Goal: Task Accomplishment & Management: Use online tool/utility

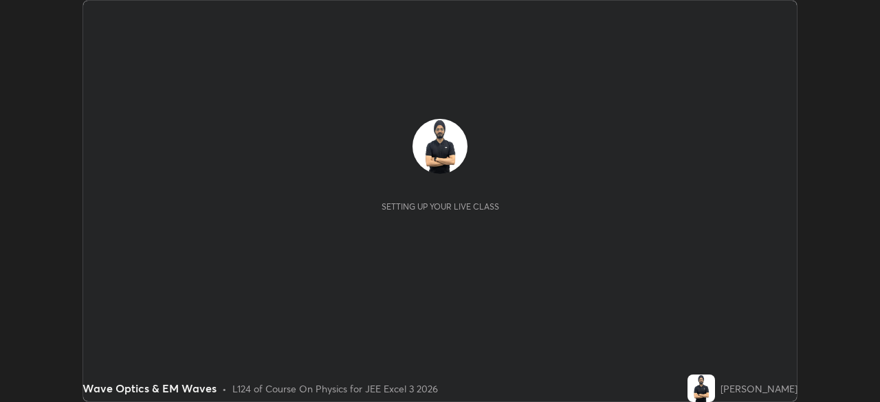
scroll to position [402, 879]
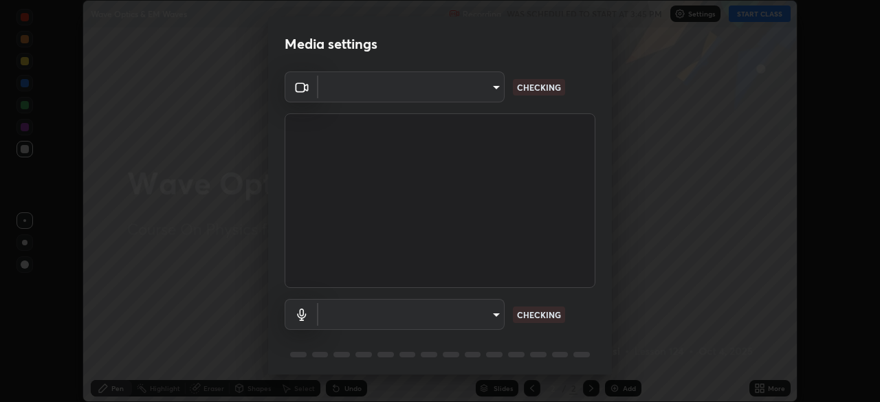
type input "b04d3f4aab0507a607fcb058103082b40897ea5b56942dd6fa8112f95d025699"
click at [368, 319] on body "Erase all Wave Optics & EM Waves Recording WAS SCHEDULED TO START AT 3:45 PM Se…" at bounding box center [440, 201] width 880 height 402
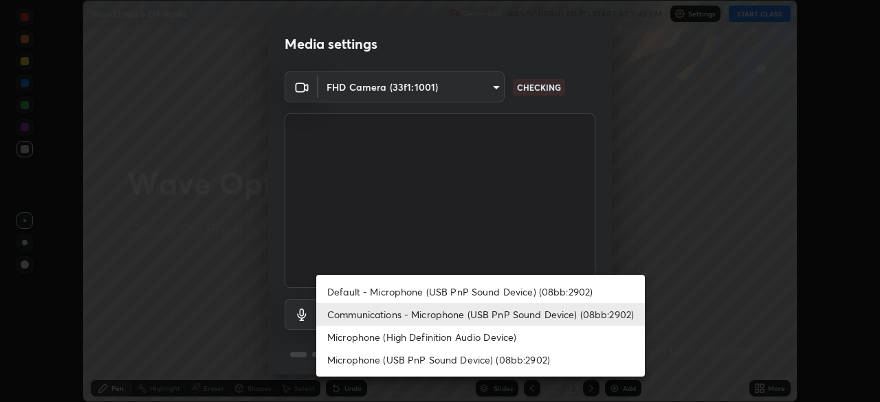
click at [378, 342] on li "Microphone (High Definition Audio Device)" at bounding box center [480, 337] width 329 height 23
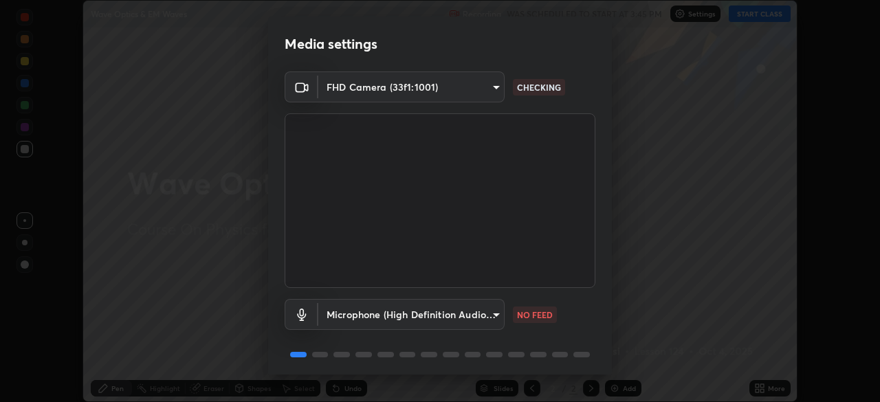
click at [390, 313] on body "Erase all Wave Optics & EM Waves Recording WAS SCHEDULED TO START AT 3:45 PM Se…" at bounding box center [440, 201] width 880 height 402
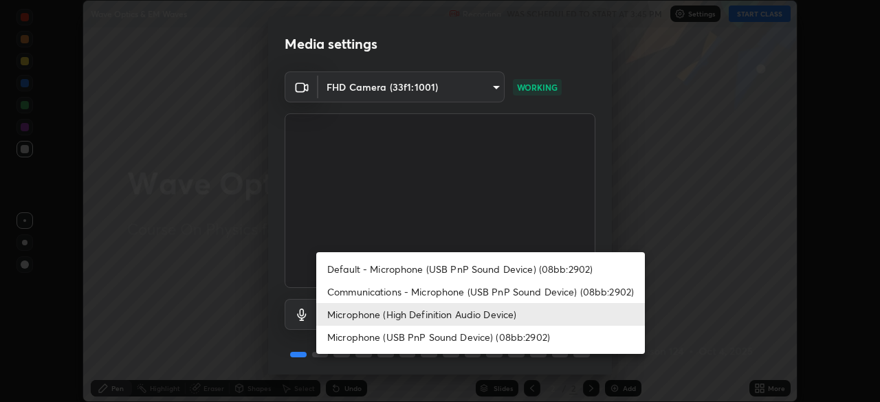
click at [390, 291] on li "Communications - Microphone (USB PnP Sound Device) (08bb:2902)" at bounding box center [480, 291] width 329 height 23
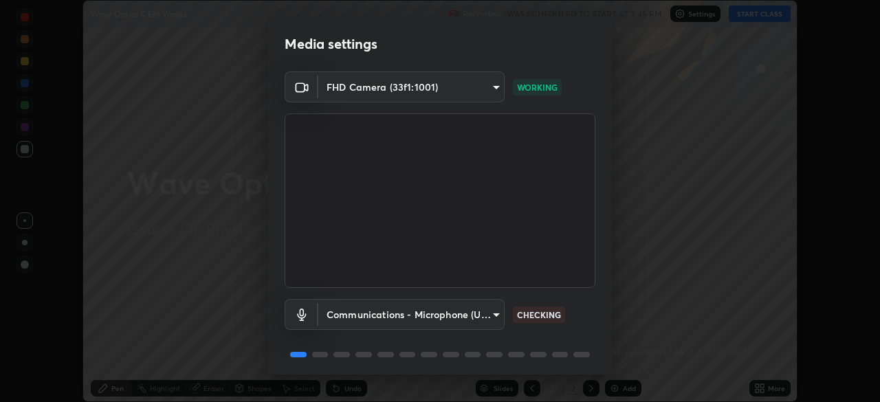
type input "communications"
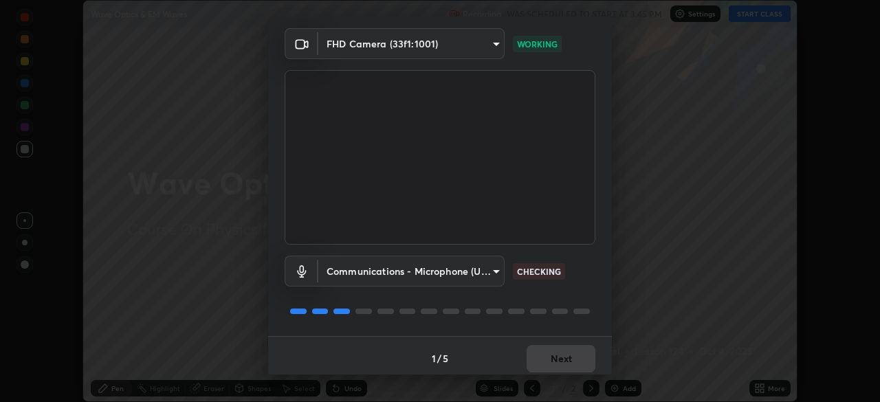
scroll to position [49, 0]
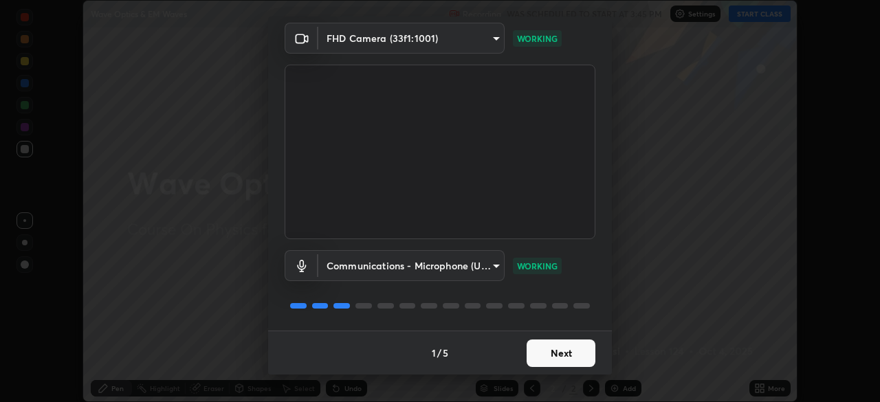
click at [569, 349] on button "Next" at bounding box center [561, 353] width 69 height 27
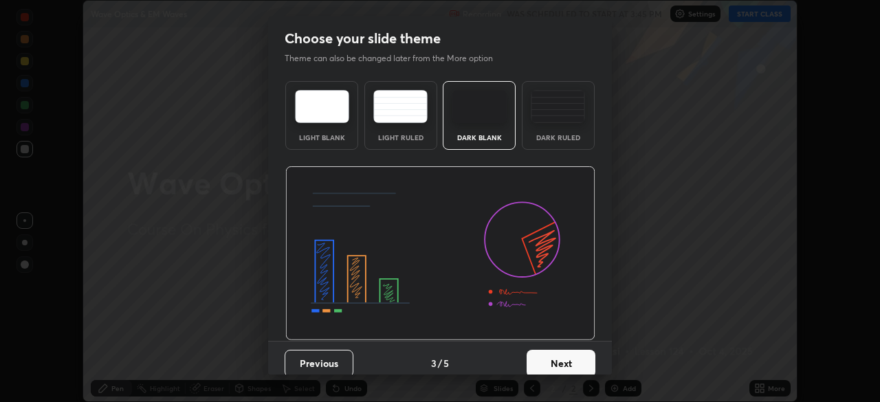
click at [573, 356] on button "Next" at bounding box center [561, 363] width 69 height 27
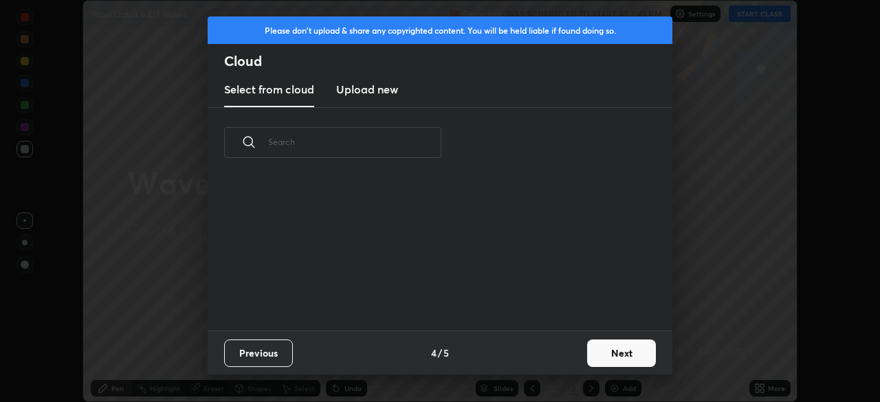
click at [580, 358] on div "Previous 4 / 5 Next" at bounding box center [440, 353] width 465 height 44
click at [589, 356] on button "Next" at bounding box center [621, 353] width 69 height 27
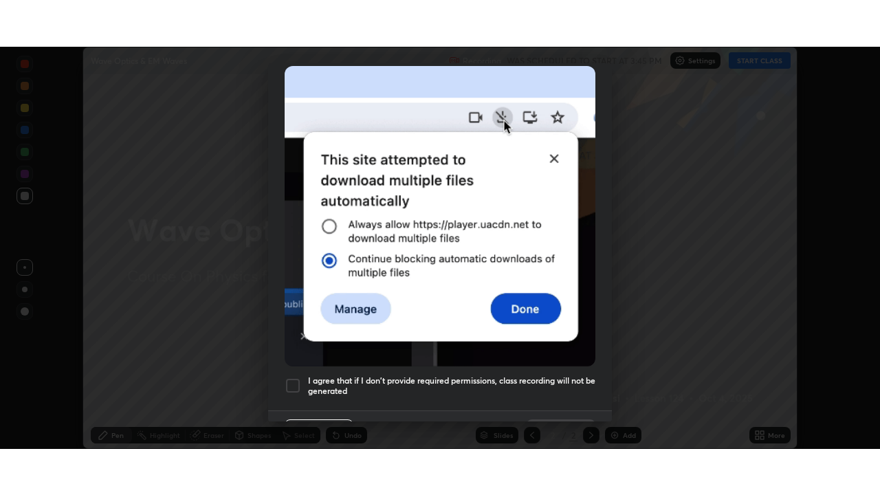
scroll to position [329, 0]
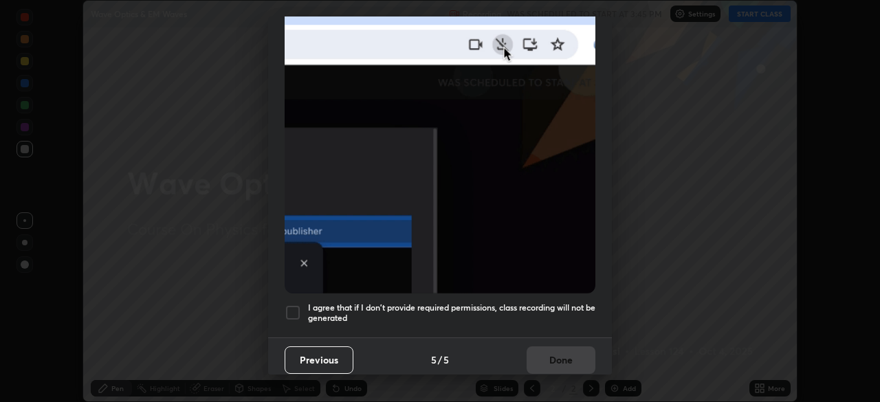
click at [554, 302] on h5 "I agree that if I don't provide required permissions, class recording will not …" at bounding box center [451, 312] width 287 height 21
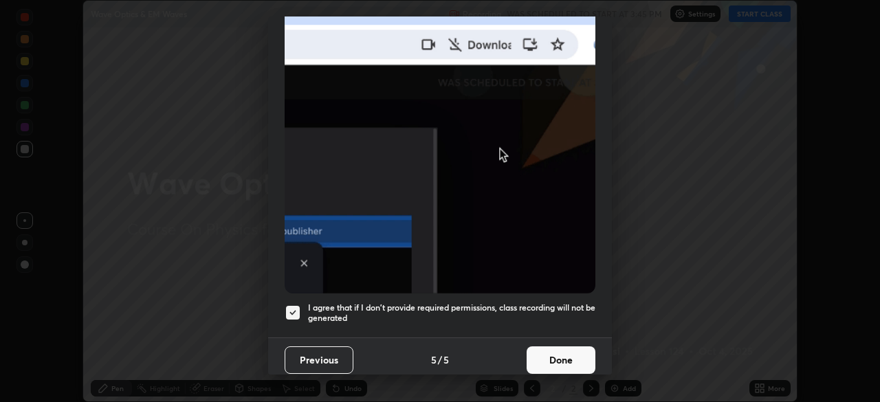
click at [564, 360] on button "Done" at bounding box center [561, 359] width 69 height 27
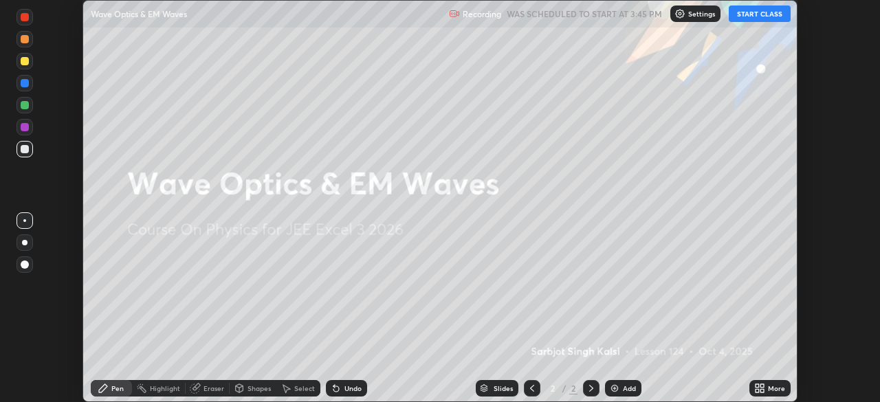
click at [774, 387] on div "More" at bounding box center [776, 388] width 17 height 7
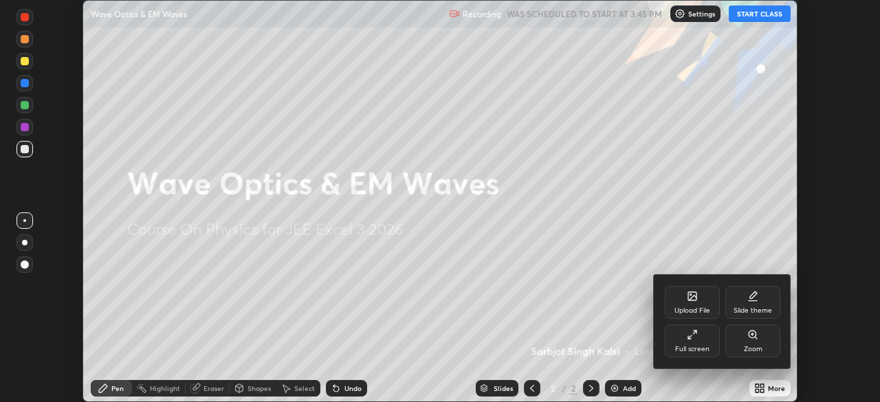
click at [708, 339] on div "Full screen" at bounding box center [692, 340] width 55 height 33
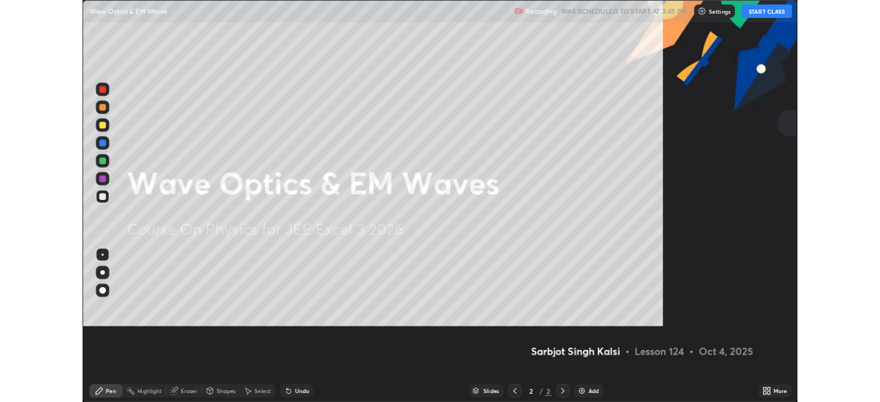
scroll to position [495, 880]
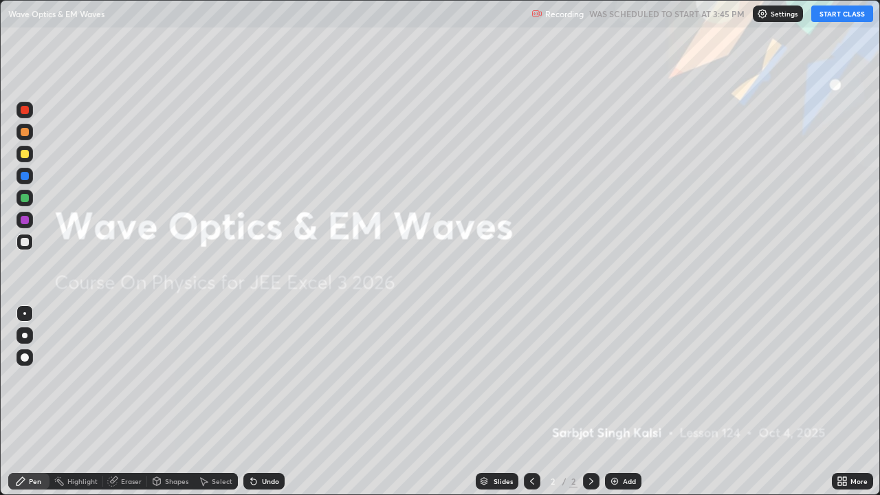
click at [623, 401] on div "Add" at bounding box center [629, 481] width 13 height 7
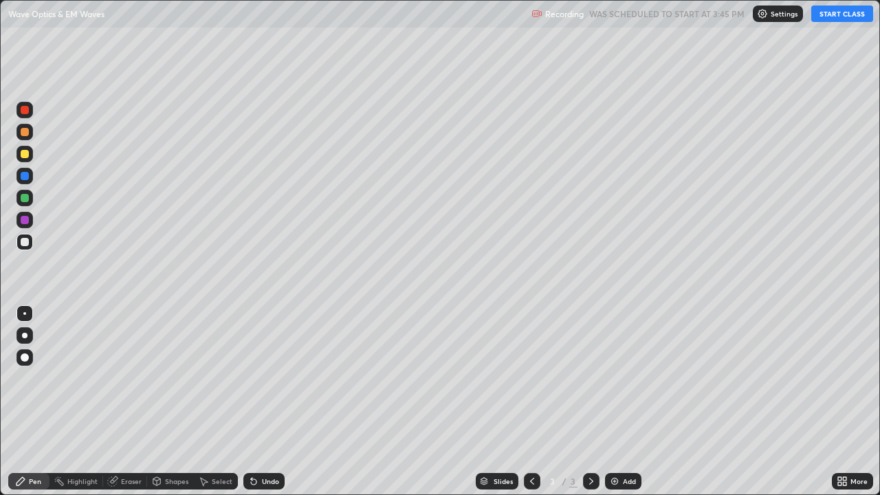
click at [825, 15] on button "START CLASS" at bounding box center [842, 13] width 62 height 16
click at [25, 335] on div at bounding box center [24, 335] width 5 height 5
click at [25, 151] on div at bounding box center [25, 154] width 8 height 8
click at [25, 242] on div at bounding box center [25, 242] width 8 height 8
click at [25, 313] on div at bounding box center [24, 313] width 3 height 3
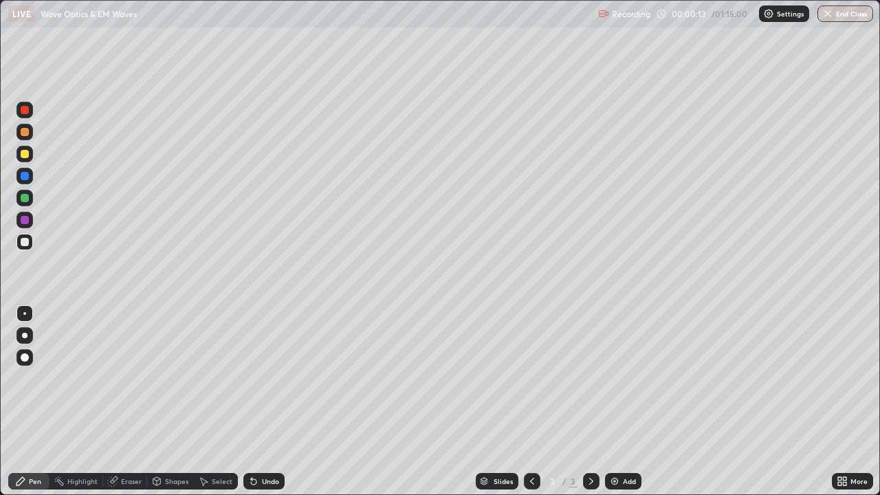
click at [26, 154] on div at bounding box center [25, 154] width 8 height 8
click at [217, 401] on div "Select" at bounding box center [222, 481] width 21 height 7
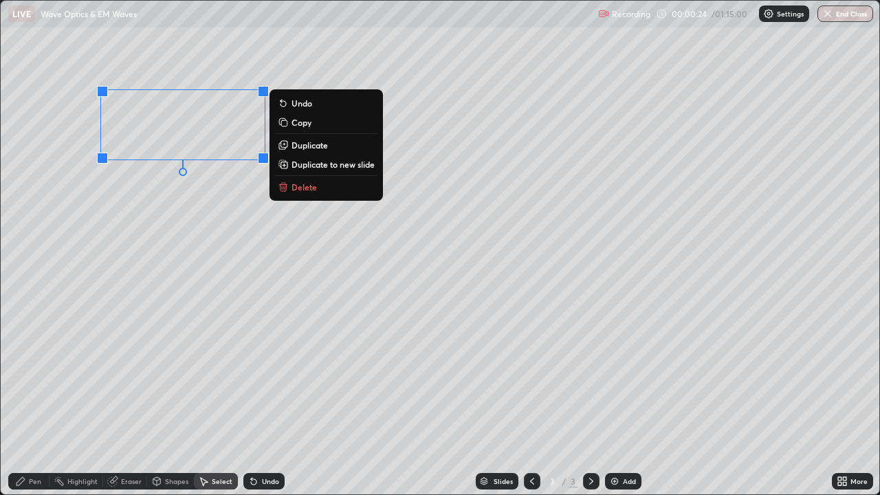
click at [292, 146] on p "Duplicate" at bounding box center [309, 145] width 36 height 11
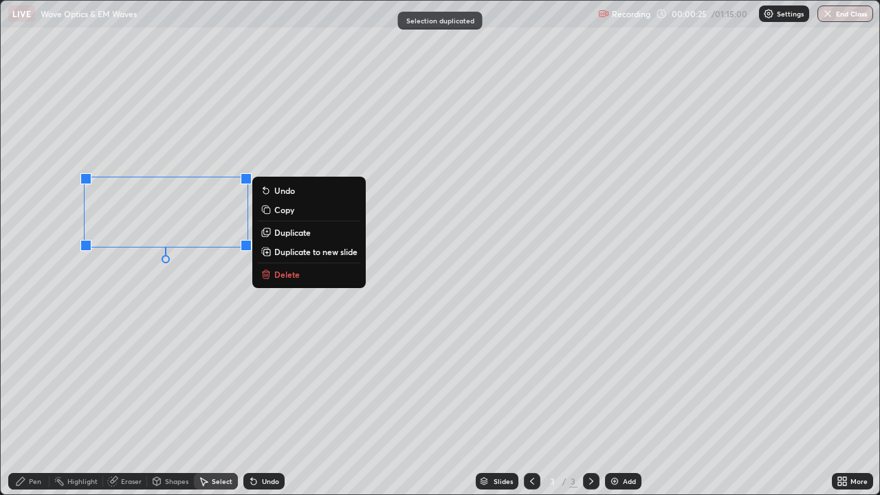
click at [139, 346] on div "0 ° Undo Copy Duplicate Duplicate to new slide Delete" at bounding box center [440, 248] width 879 height 494
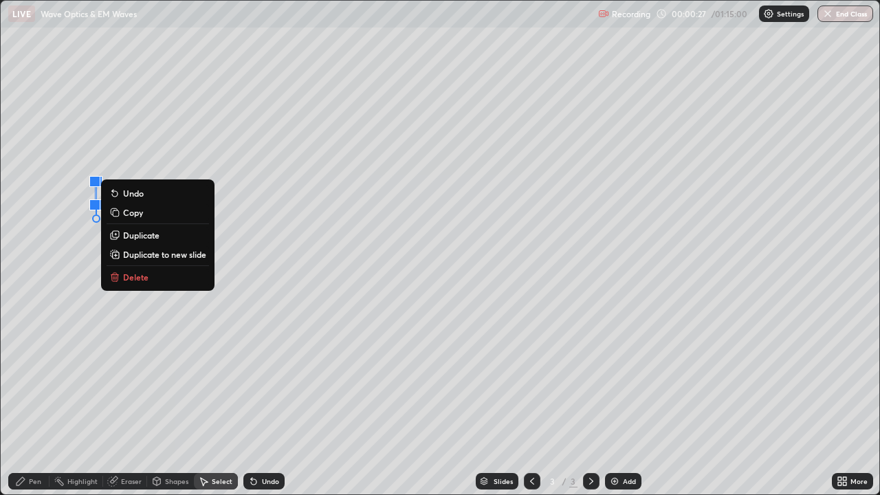
click at [80, 230] on div "0 ° Undo Copy Duplicate Duplicate to new slide Delete" at bounding box center [440, 248] width 879 height 494
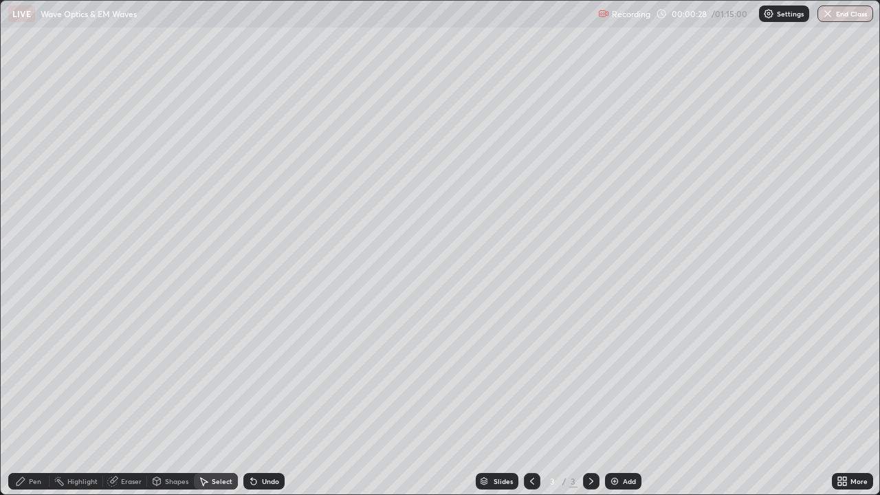
click at [25, 401] on icon at bounding box center [20, 481] width 11 height 11
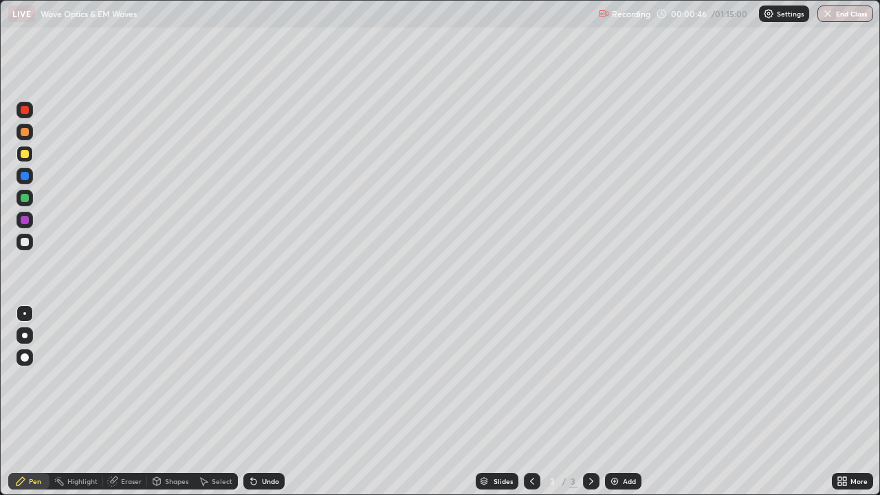
click at [23, 241] on div at bounding box center [25, 242] width 8 height 8
click at [25, 155] on div at bounding box center [25, 154] width 8 height 8
click at [23, 241] on div at bounding box center [25, 242] width 8 height 8
click at [25, 153] on div at bounding box center [25, 154] width 8 height 8
click at [29, 250] on div at bounding box center [24, 242] width 16 height 16
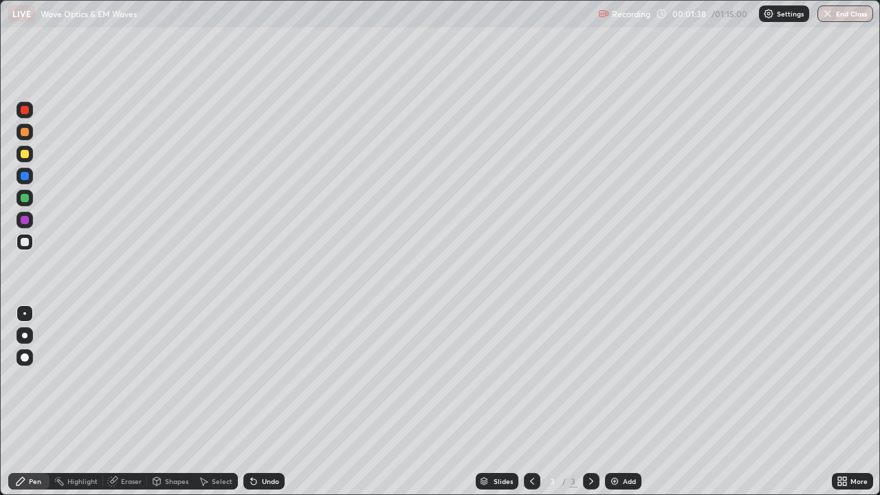
click at [30, 154] on div at bounding box center [24, 154] width 16 height 16
click at [29, 364] on div at bounding box center [24, 357] width 16 height 16
click at [25, 313] on div at bounding box center [24, 313] width 3 height 3
click at [23, 174] on div at bounding box center [25, 176] width 8 height 8
click at [19, 195] on div at bounding box center [24, 198] width 16 height 16
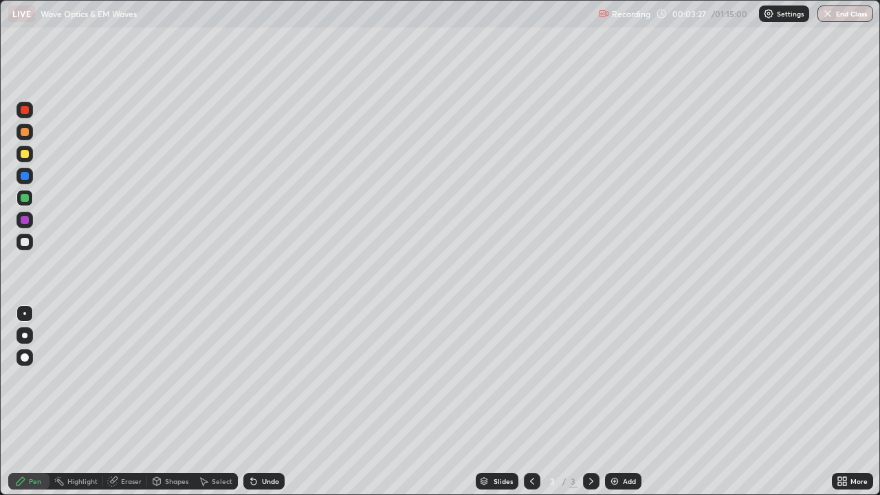
click at [259, 401] on div "Undo" at bounding box center [263, 481] width 41 height 16
click at [258, 401] on div "Undo" at bounding box center [263, 481] width 41 height 16
click at [257, 401] on icon at bounding box center [253, 481] width 11 height 11
click at [255, 401] on icon at bounding box center [253, 481] width 11 height 11
click at [254, 401] on icon at bounding box center [253, 481] width 11 height 11
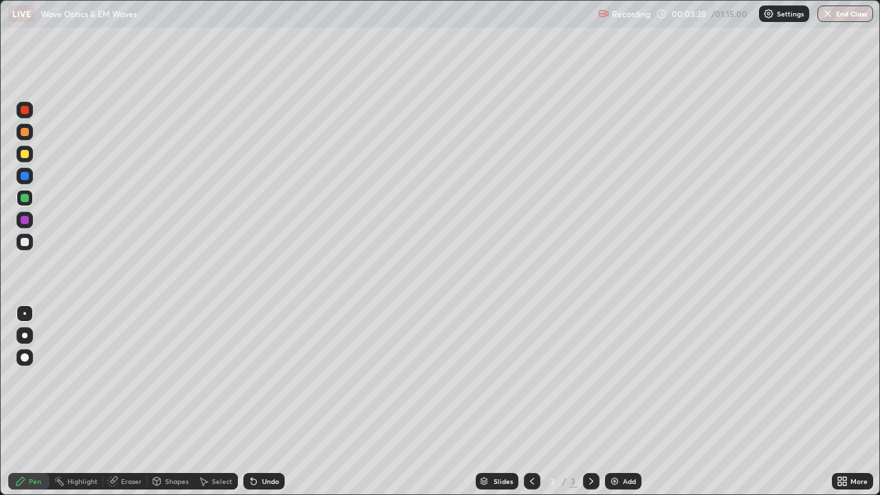
click at [254, 401] on icon at bounding box center [253, 481] width 11 height 11
click at [254, 401] on icon at bounding box center [253, 481] width 5 height 5
click at [256, 401] on icon at bounding box center [253, 481] width 11 height 11
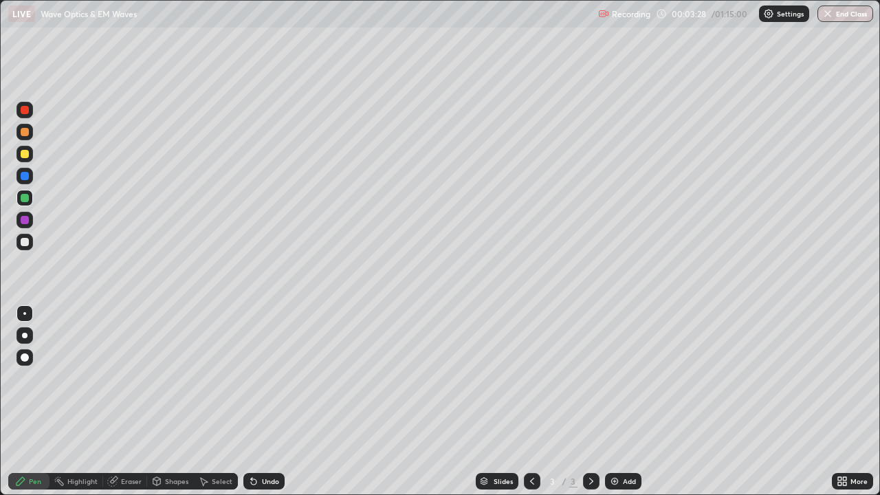
click at [256, 401] on div "Undo" at bounding box center [263, 481] width 41 height 16
click at [251, 401] on icon at bounding box center [251, 478] width 1 height 1
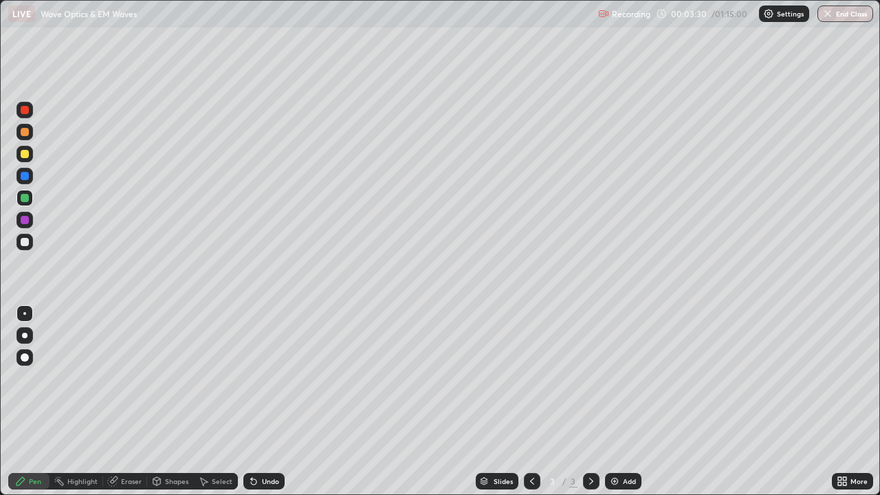
click at [255, 401] on div "Undo" at bounding box center [263, 481] width 41 height 16
click at [256, 401] on div "Undo" at bounding box center [263, 481] width 41 height 16
click at [251, 401] on icon at bounding box center [251, 478] width 1 height 1
click at [23, 108] on div at bounding box center [25, 110] width 8 height 8
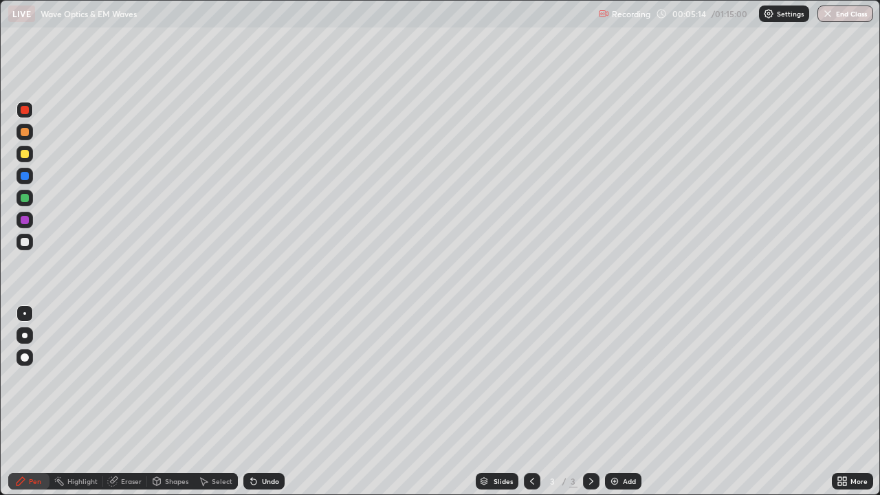
click at [619, 401] on div "Add" at bounding box center [623, 481] width 36 height 16
click at [25, 335] on div at bounding box center [24, 335] width 5 height 5
click at [24, 243] on div at bounding box center [25, 242] width 8 height 8
click at [261, 401] on div "Undo" at bounding box center [263, 481] width 41 height 16
click at [258, 401] on div "Undo" at bounding box center [263, 481] width 41 height 16
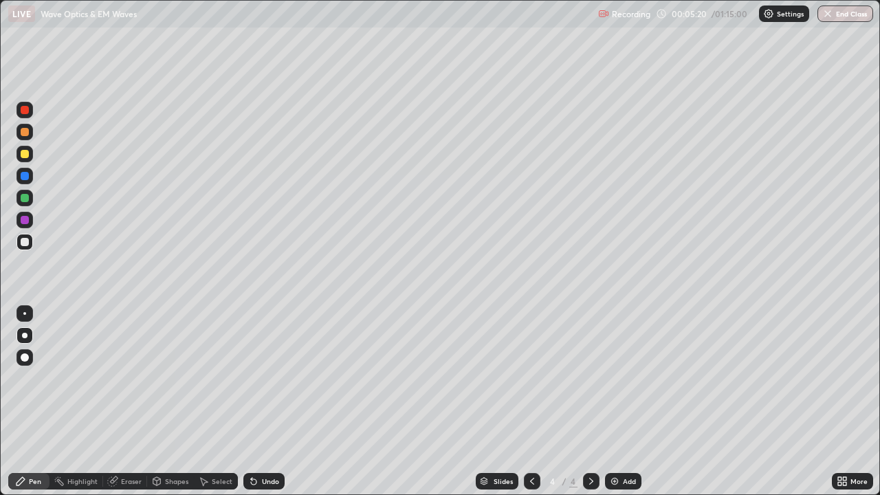
click at [27, 240] on div at bounding box center [25, 242] width 8 height 8
click at [23, 156] on div at bounding box center [25, 154] width 8 height 8
click at [25, 314] on div at bounding box center [24, 313] width 3 height 3
click at [25, 156] on div at bounding box center [25, 154] width 8 height 8
click at [25, 243] on div at bounding box center [25, 242] width 8 height 8
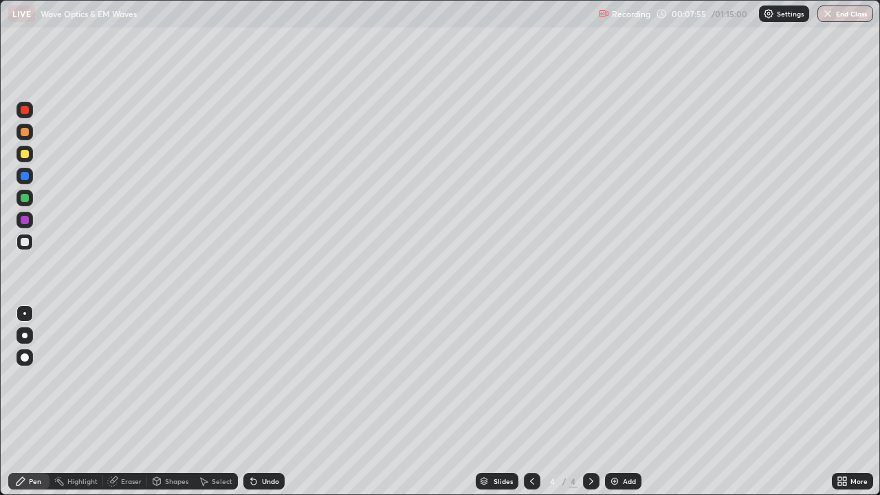
click at [27, 241] on div at bounding box center [25, 242] width 8 height 8
click at [25, 199] on div at bounding box center [25, 198] width 8 height 8
click at [25, 155] on div at bounding box center [25, 154] width 8 height 8
click at [23, 239] on div at bounding box center [25, 242] width 8 height 8
click at [26, 155] on div at bounding box center [25, 154] width 8 height 8
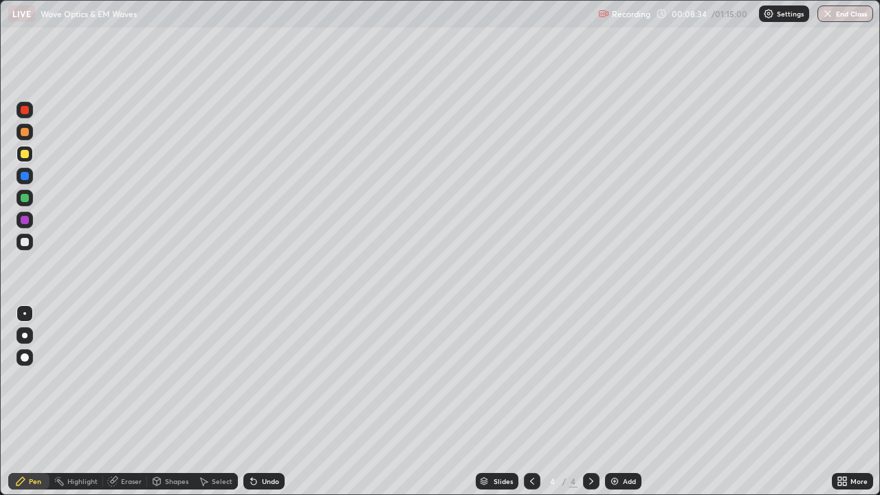
click at [28, 354] on div at bounding box center [24, 357] width 16 height 16
click at [25, 313] on div at bounding box center [24, 313] width 3 height 3
click at [23, 245] on div at bounding box center [25, 242] width 8 height 8
click at [25, 358] on div at bounding box center [25, 357] width 8 height 8
click at [21, 155] on div at bounding box center [25, 154] width 8 height 8
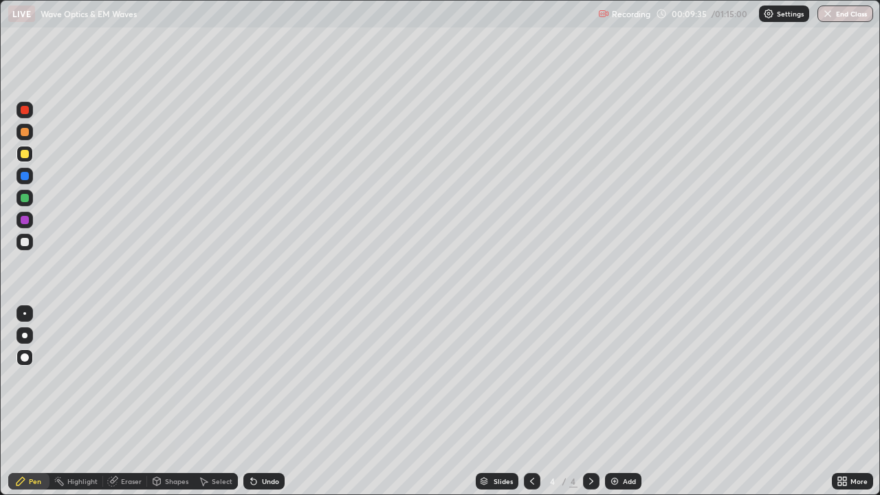
click at [25, 248] on div at bounding box center [24, 242] width 16 height 16
click at [624, 401] on div "Add" at bounding box center [629, 481] width 13 height 7
click at [25, 313] on div at bounding box center [24, 313] width 3 height 3
click at [28, 241] on div at bounding box center [25, 242] width 8 height 8
click at [26, 155] on div at bounding box center [25, 154] width 8 height 8
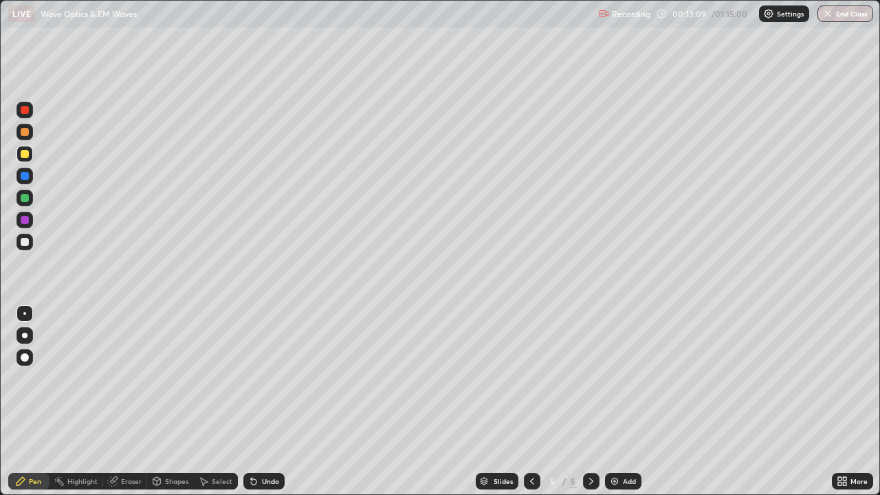
click at [21, 153] on div at bounding box center [25, 154] width 8 height 8
click at [24, 199] on div at bounding box center [25, 198] width 8 height 8
click at [118, 401] on div "Eraser" at bounding box center [125, 481] width 44 height 16
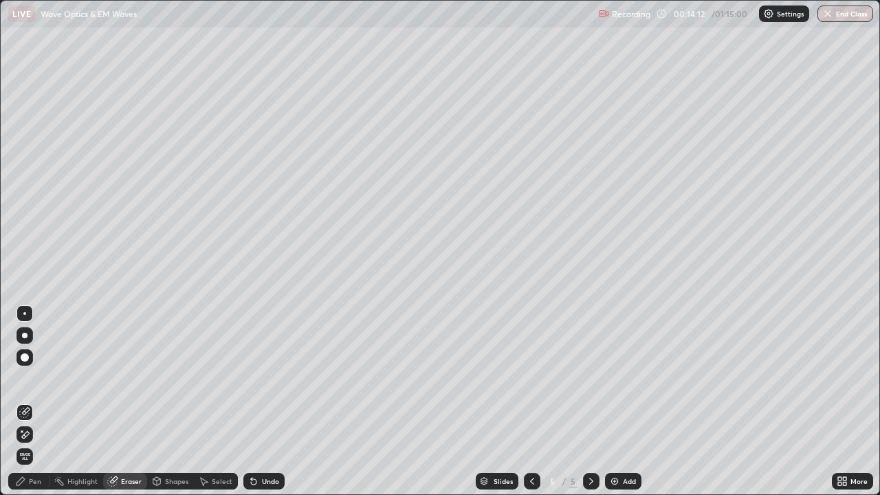
click at [22, 401] on icon at bounding box center [24, 435] width 11 height 12
click at [24, 401] on div "Pen" at bounding box center [28, 481] width 41 height 16
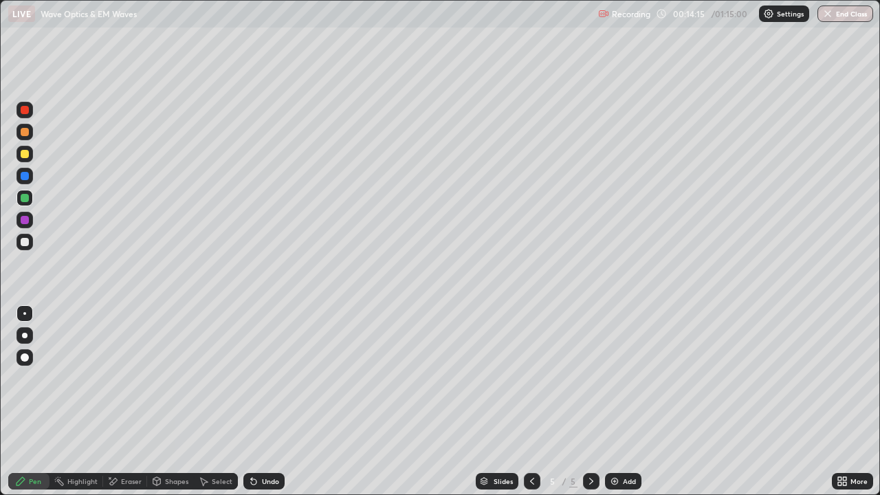
click at [26, 153] on div at bounding box center [25, 154] width 8 height 8
click at [258, 401] on div "Undo" at bounding box center [263, 481] width 41 height 16
click at [21, 245] on div at bounding box center [24, 242] width 16 height 16
click at [21, 249] on div at bounding box center [24, 242] width 16 height 16
click at [125, 401] on div "Eraser" at bounding box center [131, 481] width 21 height 7
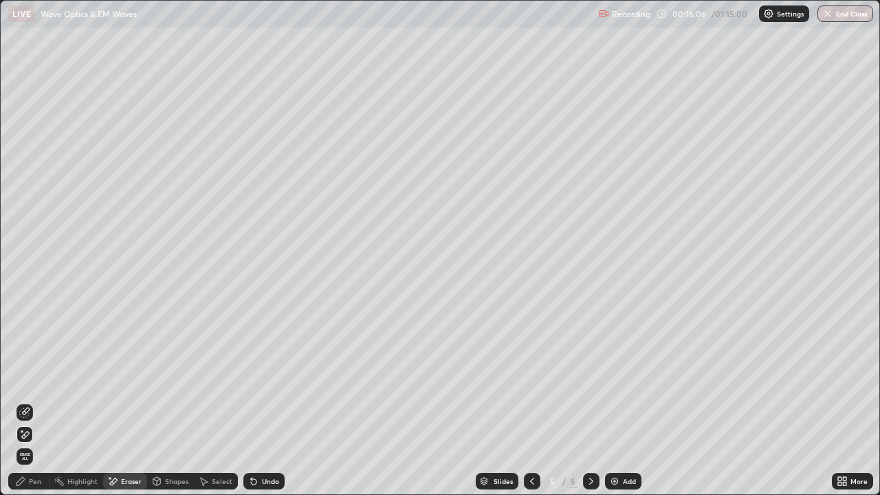
click at [25, 401] on icon at bounding box center [24, 412] width 11 height 11
click at [27, 401] on div "Pen" at bounding box center [28, 481] width 41 height 16
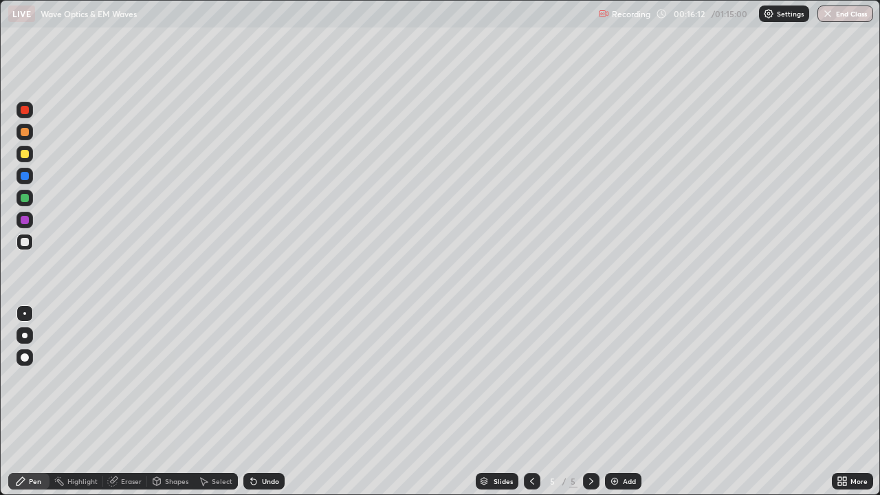
click at [127, 401] on div "Eraser" at bounding box center [131, 481] width 21 height 7
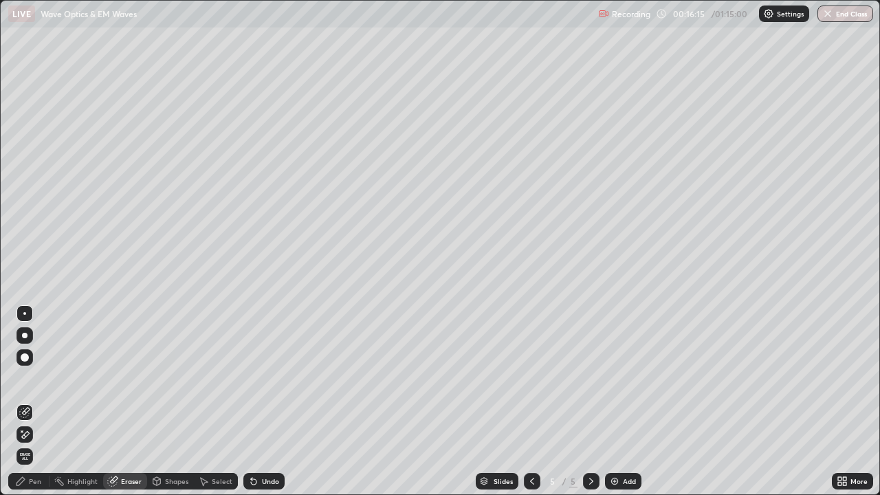
click at [27, 401] on div "Pen" at bounding box center [28, 481] width 41 height 16
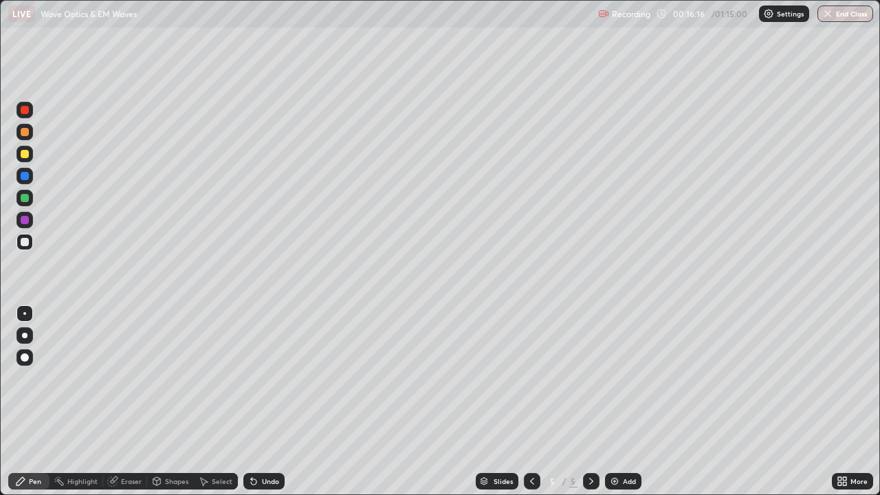
click at [25, 243] on div at bounding box center [25, 242] width 8 height 8
click at [25, 197] on div at bounding box center [25, 198] width 8 height 8
click at [26, 152] on div at bounding box center [25, 154] width 8 height 8
click at [262, 401] on div "Undo" at bounding box center [270, 481] width 17 height 7
click at [252, 401] on icon at bounding box center [253, 481] width 5 height 5
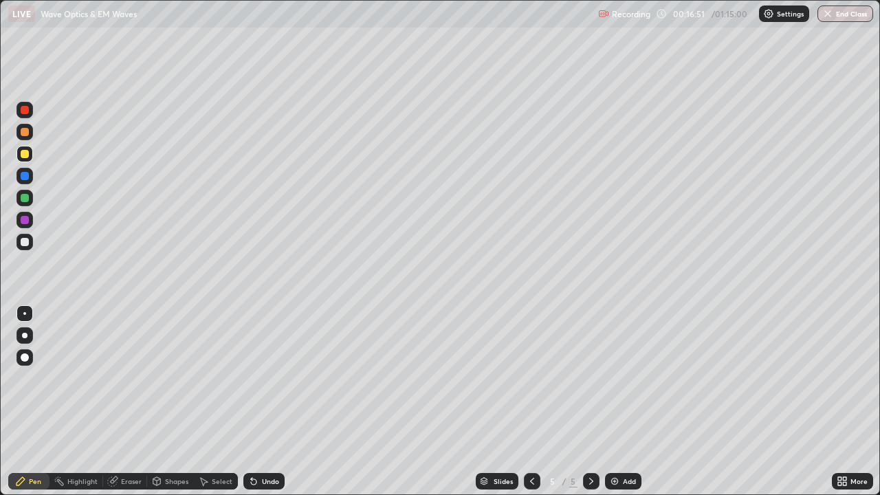
click at [255, 401] on icon at bounding box center [253, 481] width 11 height 11
click at [23, 133] on div at bounding box center [25, 132] width 8 height 8
click at [25, 155] on div at bounding box center [25, 154] width 8 height 8
click at [26, 131] on div at bounding box center [25, 132] width 8 height 8
click at [30, 136] on div at bounding box center [24, 132] width 16 height 16
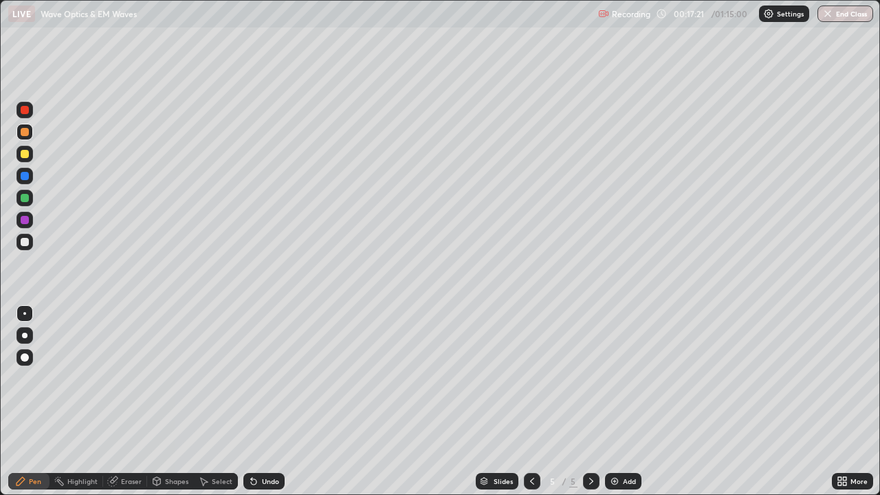
click at [27, 135] on div at bounding box center [25, 132] width 8 height 8
click at [129, 401] on div "Eraser" at bounding box center [125, 481] width 44 height 16
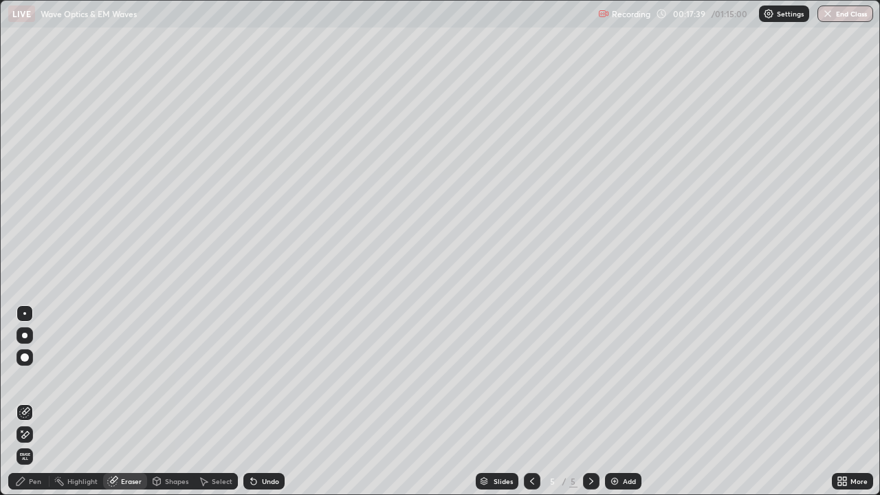
click at [32, 401] on div at bounding box center [24, 434] width 16 height 16
click at [30, 401] on div "Pen" at bounding box center [35, 481] width 12 height 7
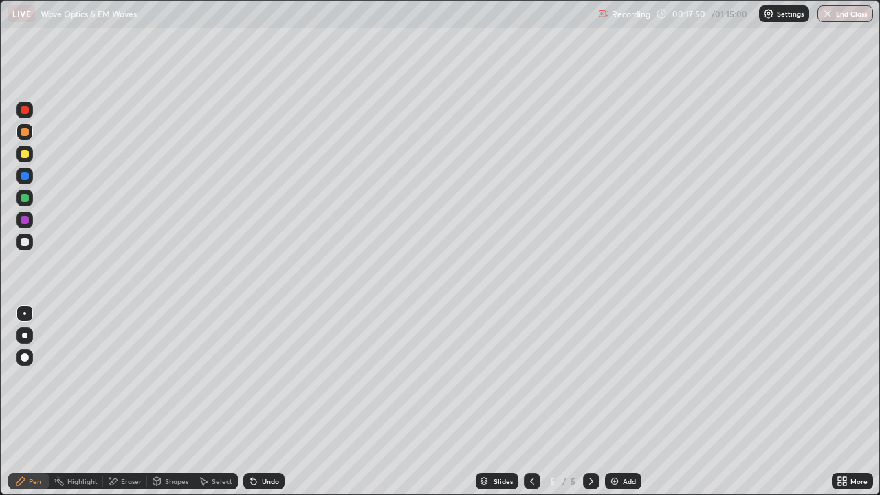
click at [25, 159] on div at bounding box center [24, 154] width 16 height 16
click at [21, 131] on div at bounding box center [25, 132] width 8 height 8
click at [23, 157] on div at bounding box center [25, 154] width 8 height 8
click at [27, 245] on div at bounding box center [25, 242] width 8 height 8
click at [24, 200] on div at bounding box center [25, 198] width 8 height 8
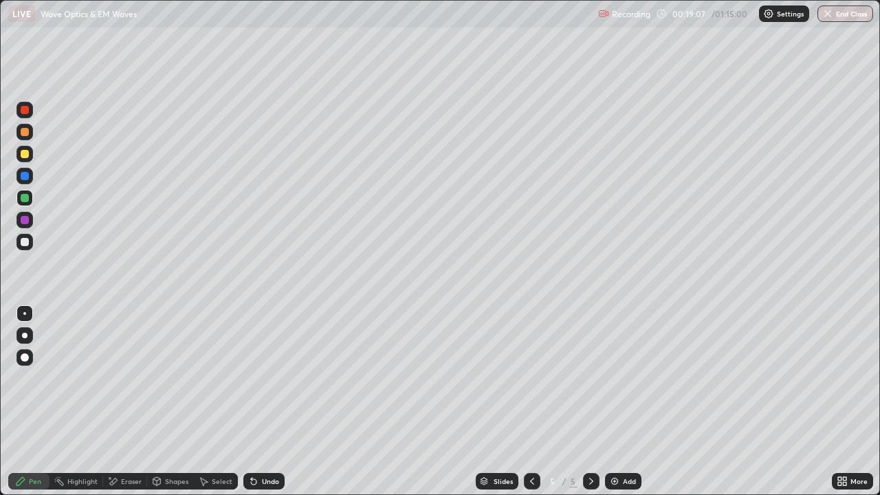
click at [30, 221] on div at bounding box center [24, 220] width 16 height 16
click at [23, 156] on div at bounding box center [25, 154] width 8 height 8
click at [628, 401] on div "Add" at bounding box center [629, 481] width 13 height 7
click at [32, 241] on div at bounding box center [24, 242] width 16 height 16
click at [27, 241] on div at bounding box center [25, 242] width 8 height 8
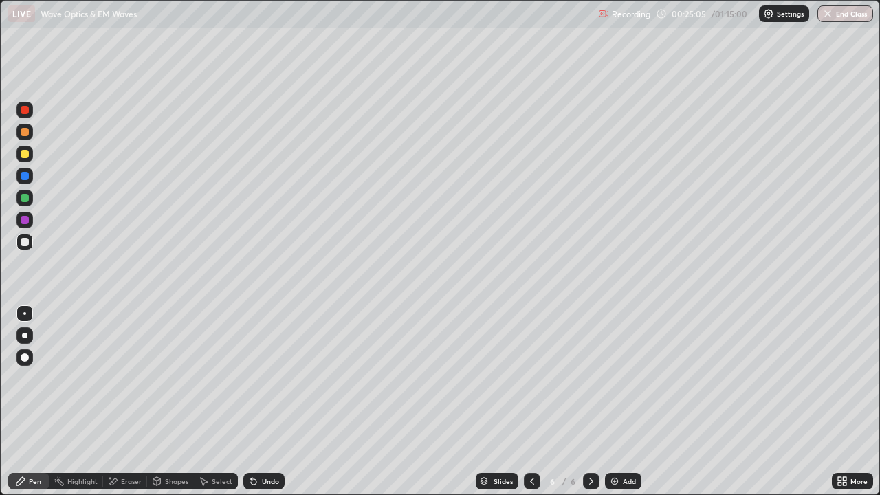
click at [265, 401] on div "Undo" at bounding box center [270, 481] width 17 height 7
click at [25, 198] on div at bounding box center [25, 198] width 8 height 8
click at [27, 239] on div at bounding box center [25, 242] width 8 height 8
click at [25, 154] on div at bounding box center [25, 154] width 8 height 8
click at [265, 401] on div "Undo" at bounding box center [263, 481] width 41 height 16
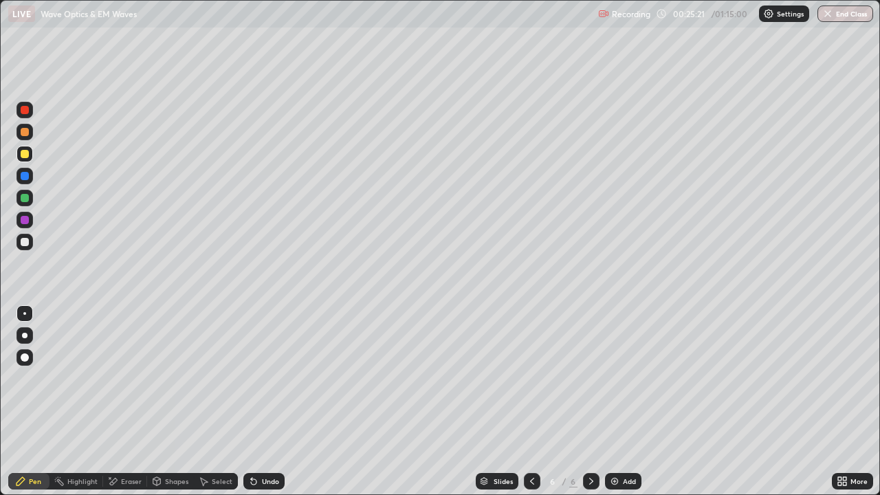
click at [30, 245] on div at bounding box center [24, 242] width 16 height 16
click at [32, 157] on div at bounding box center [24, 154] width 16 height 16
click at [31, 243] on div at bounding box center [24, 242] width 16 height 16
click at [31, 197] on div at bounding box center [24, 198] width 16 height 16
click at [25, 153] on div at bounding box center [25, 154] width 8 height 8
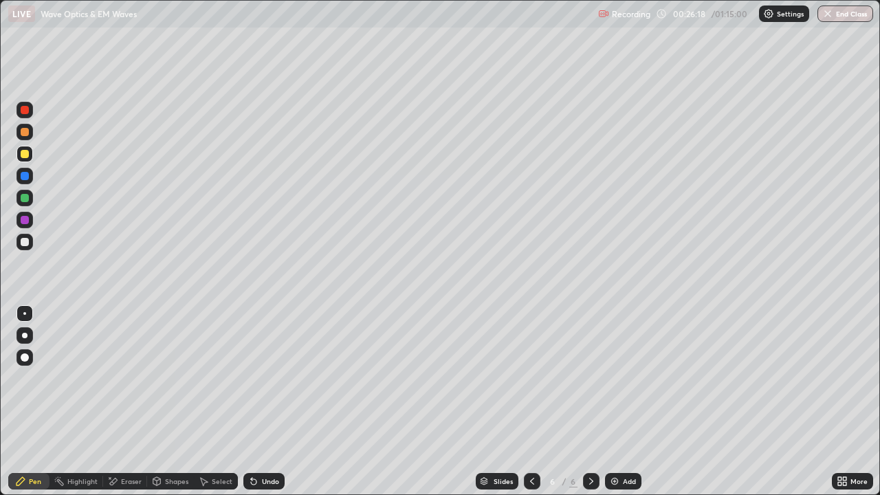
click at [220, 401] on div "Select" at bounding box center [216, 481] width 44 height 16
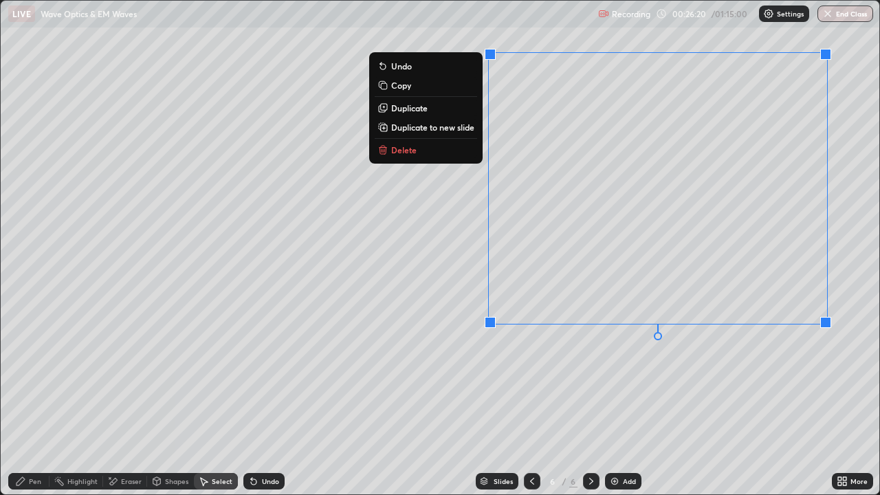
click at [422, 107] on p "Duplicate" at bounding box center [409, 107] width 36 height 11
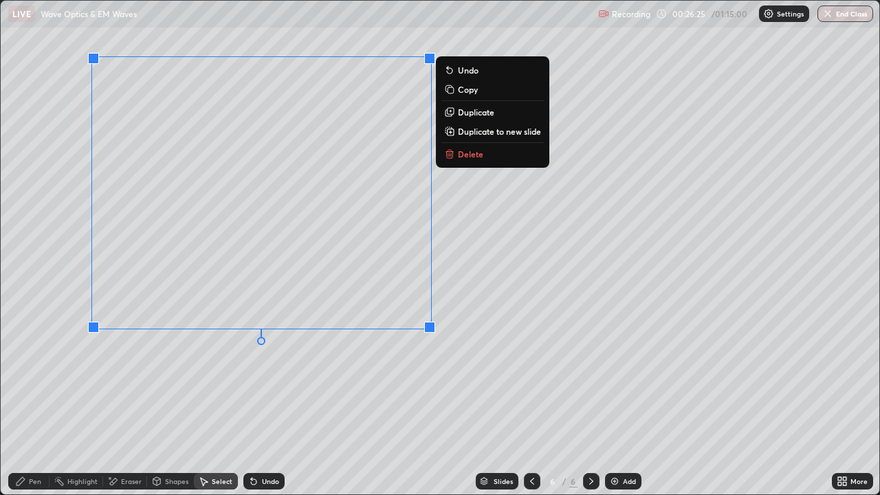
click at [134, 401] on div "0 ° Undo Copy Duplicate Duplicate to new slide Delete" at bounding box center [440, 248] width 879 height 494
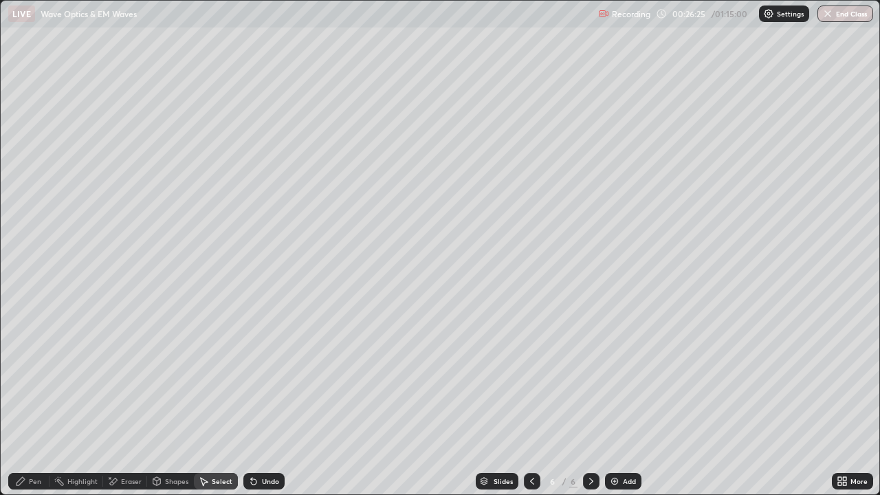
click at [32, 401] on div "Pen" at bounding box center [28, 481] width 41 height 16
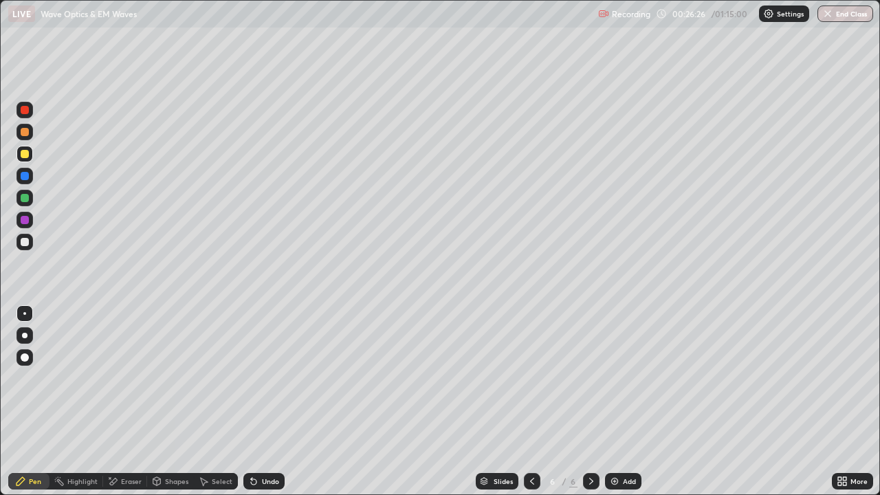
click at [23, 250] on div at bounding box center [24, 242] width 16 height 16
click at [120, 401] on div "Eraser" at bounding box center [125, 481] width 44 height 16
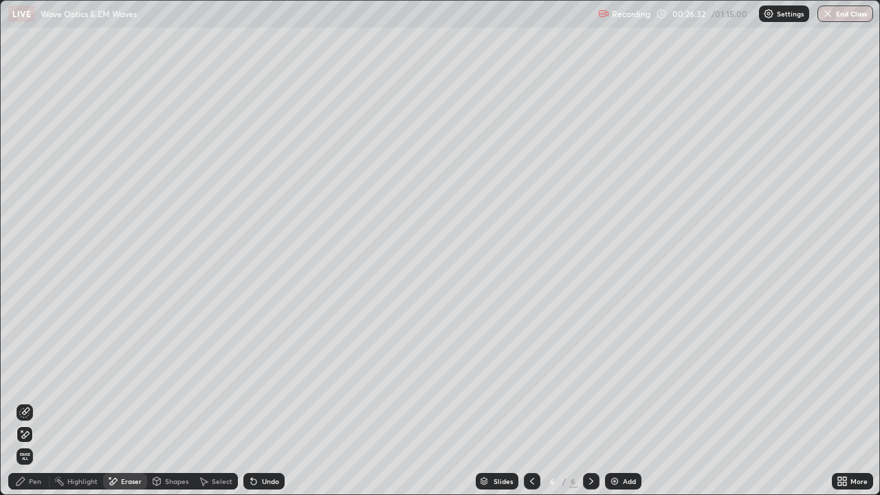
click at [26, 401] on icon at bounding box center [26, 411] width 8 height 7
click at [22, 401] on icon at bounding box center [20, 481] width 8 height 8
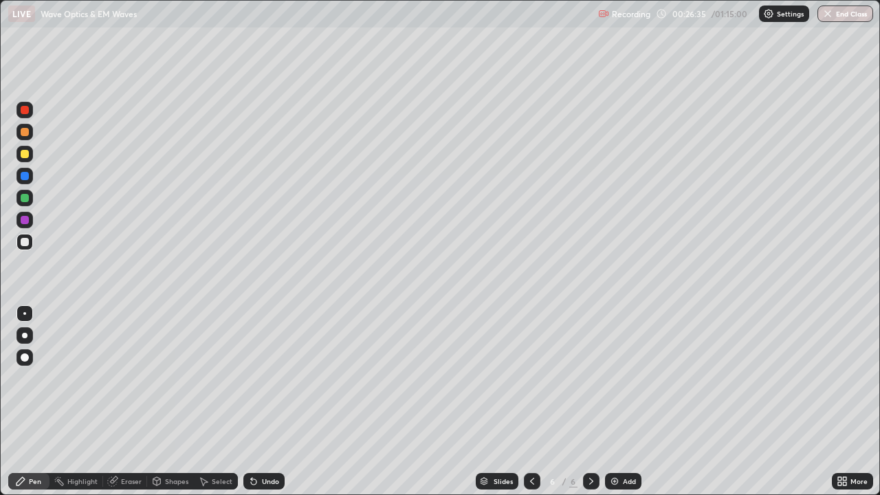
click at [23, 239] on div at bounding box center [25, 242] width 8 height 8
click at [23, 197] on div at bounding box center [25, 198] width 8 height 8
click at [113, 401] on div "Eraser" at bounding box center [125, 481] width 44 height 16
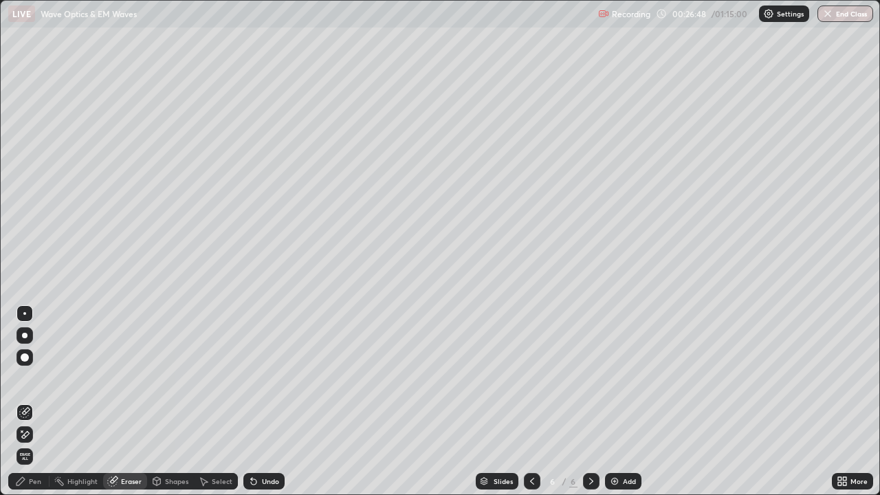
click at [28, 401] on icon at bounding box center [26, 434] width 8 height 7
click at [24, 401] on icon at bounding box center [20, 481] width 11 height 11
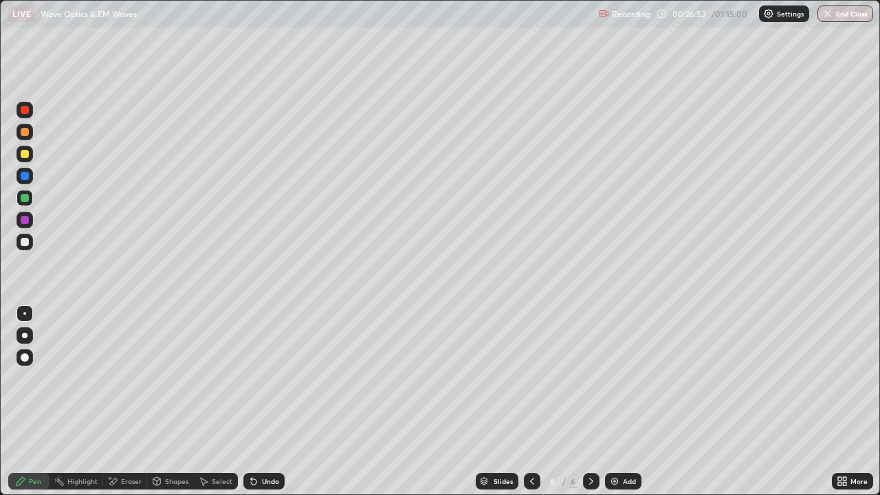
click at [30, 155] on div at bounding box center [24, 154] width 16 height 16
click at [619, 401] on div "Add" at bounding box center [623, 481] width 36 height 16
click at [261, 401] on div "Undo" at bounding box center [263, 481] width 41 height 16
click at [25, 245] on div at bounding box center [25, 242] width 8 height 8
click at [23, 154] on div at bounding box center [25, 154] width 8 height 8
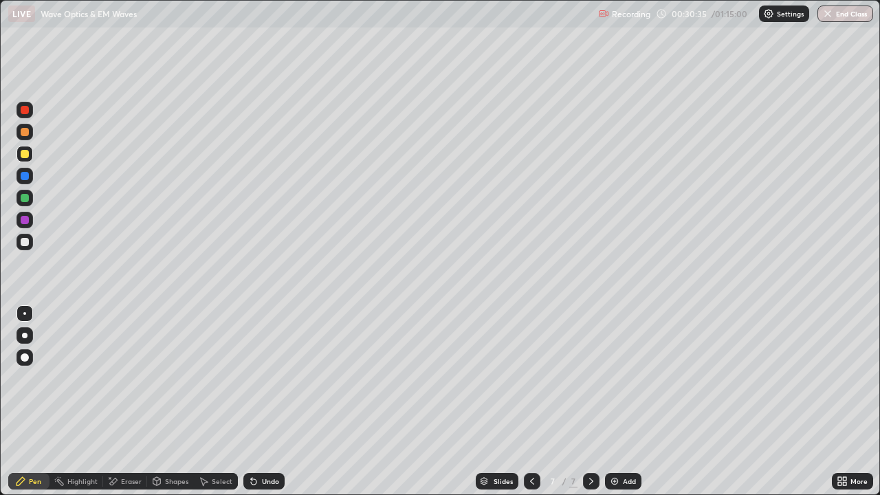
click at [24, 219] on div at bounding box center [25, 220] width 8 height 8
click at [25, 243] on div at bounding box center [25, 242] width 8 height 8
click at [839, 401] on icon at bounding box center [839, 478] width 3 height 3
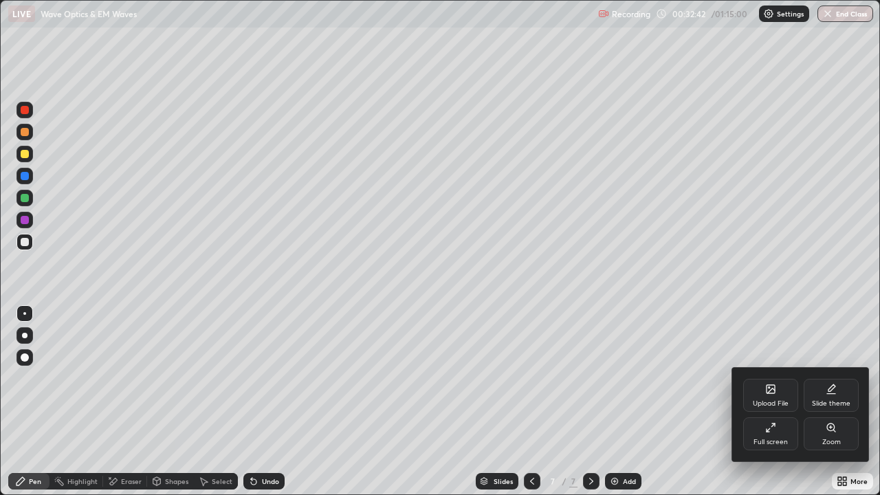
click at [764, 401] on div "Full screen" at bounding box center [770, 433] width 55 height 33
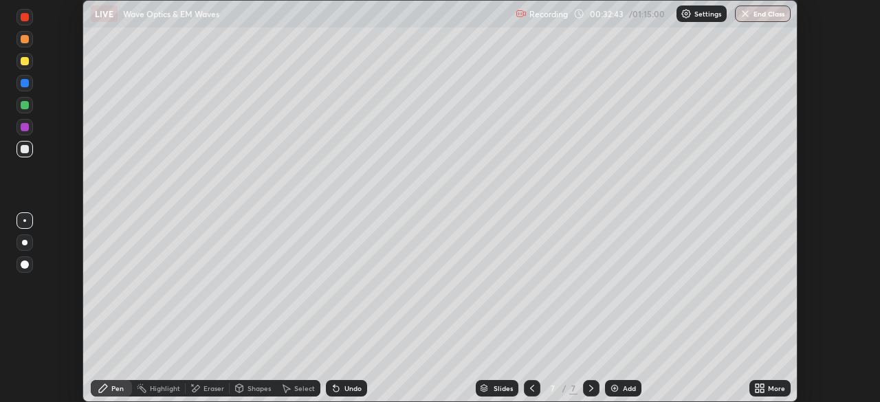
scroll to position [68347, 67869]
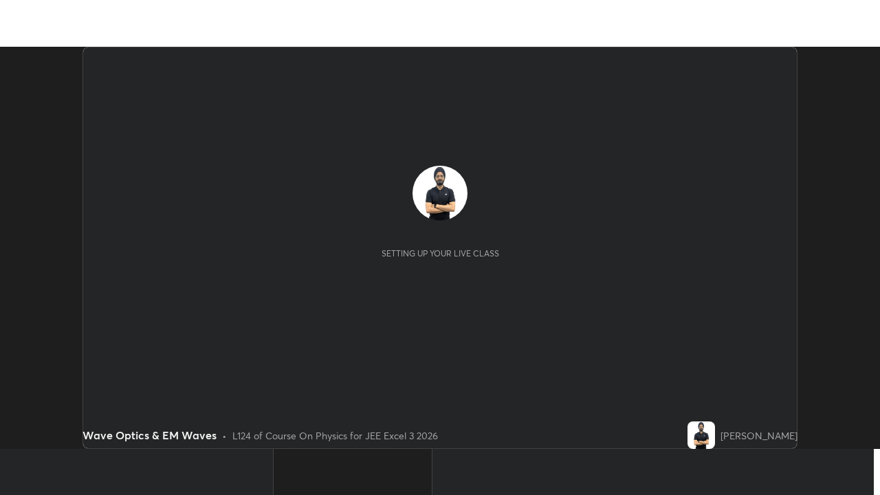
scroll to position [402, 880]
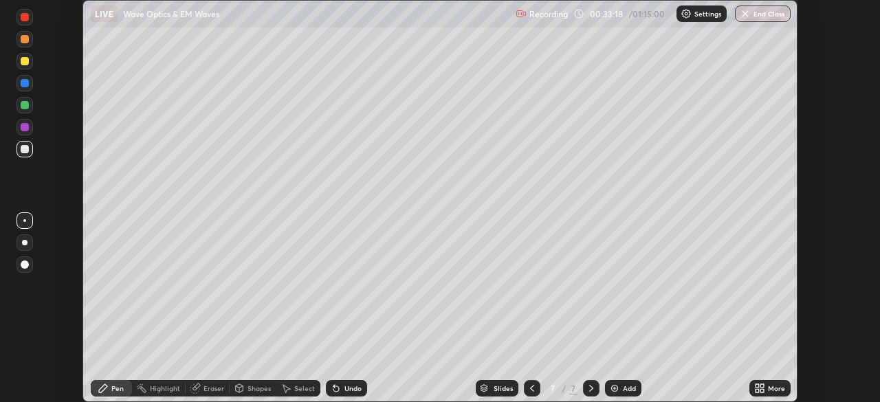
click at [762, 390] on icon at bounding box center [761, 390] width 3 height 3
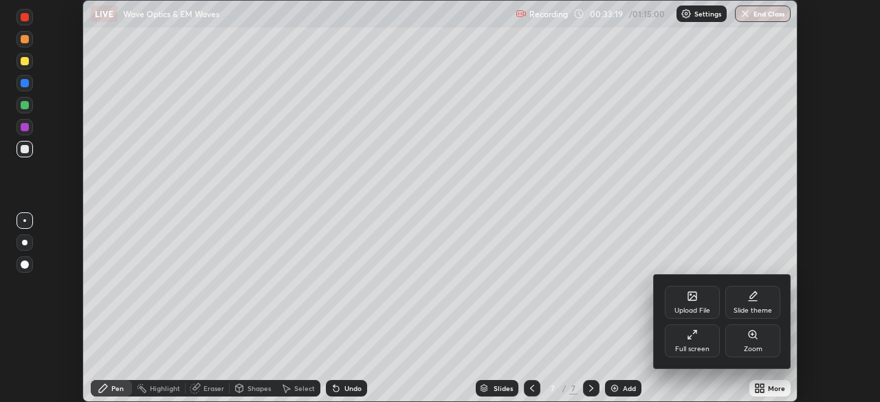
click at [698, 343] on div "Full screen" at bounding box center [692, 340] width 55 height 33
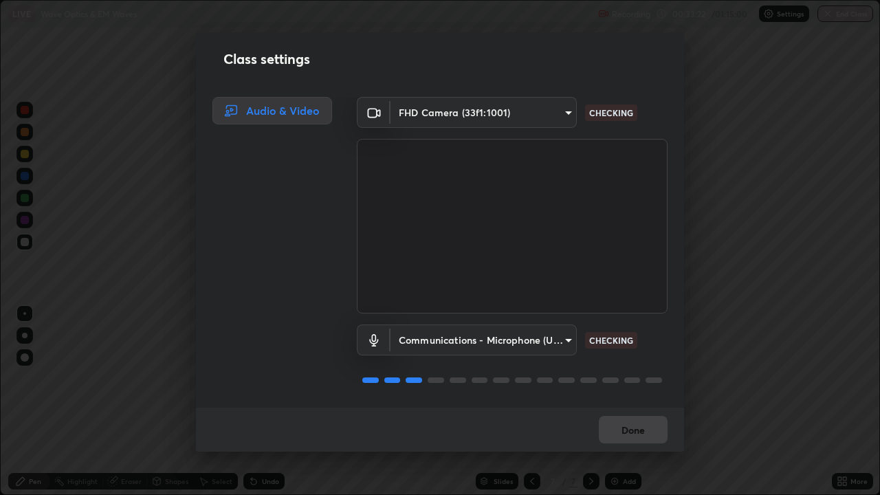
scroll to position [1, 0]
click at [632, 401] on button "Done" at bounding box center [633, 429] width 69 height 27
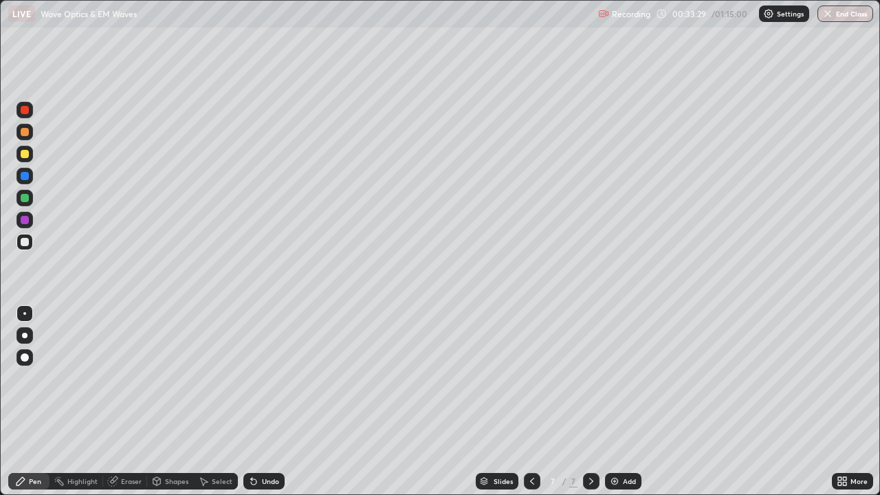
click at [637, 401] on div "Add" at bounding box center [623, 481] width 36 height 16
click at [25, 335] on div at bounding box center [24, 335] width 5 height 5
click at [27, 241] on div at bounding box center [25, 242] width 8 height 8
click at [26, 245] on div at bounding box center [25, 242] width 8 height 8
click at [25, 313] on div at bounding box center [24, 313] width 3 height 3
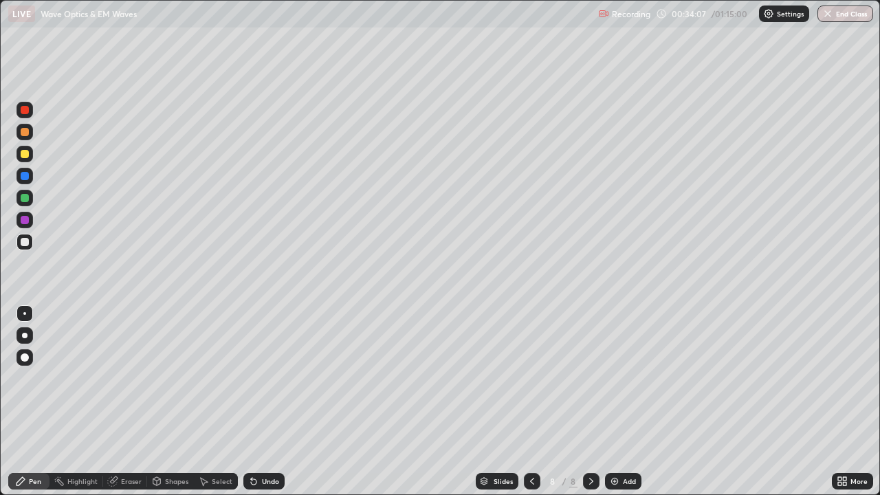
click at [30, 244] on div at bounding box center [24, 242] width 16 height 16
click at [255, 401] on icon at bounding box center [253, 481] width 11 height 11
click at [256, 401] on icon at bounding box center [253, 481] width 11 height 11
click at [116, 401] on icon at bounding box center [114, 479] width 8 height 7
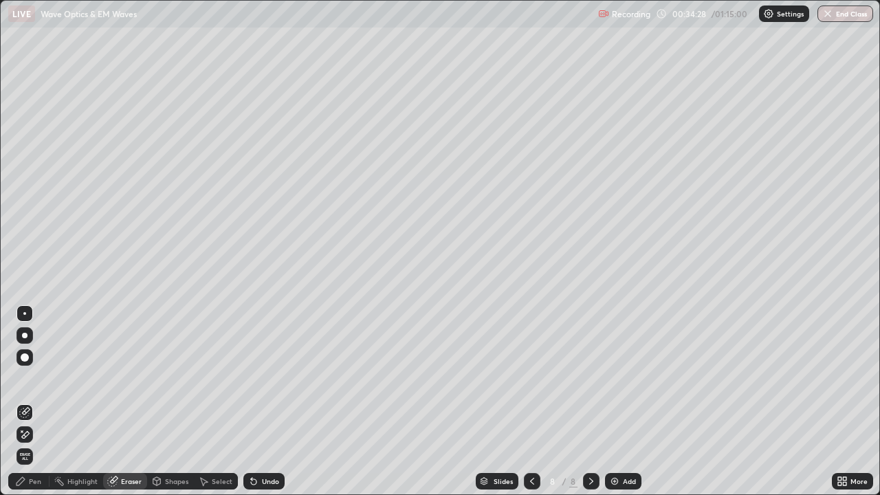
click at [21, 401] on icon at bounding box center [21, 430] width 1 height 1
click at [27, 401] on div "Pen" at bounding box center [28, 481] width 41 height 16
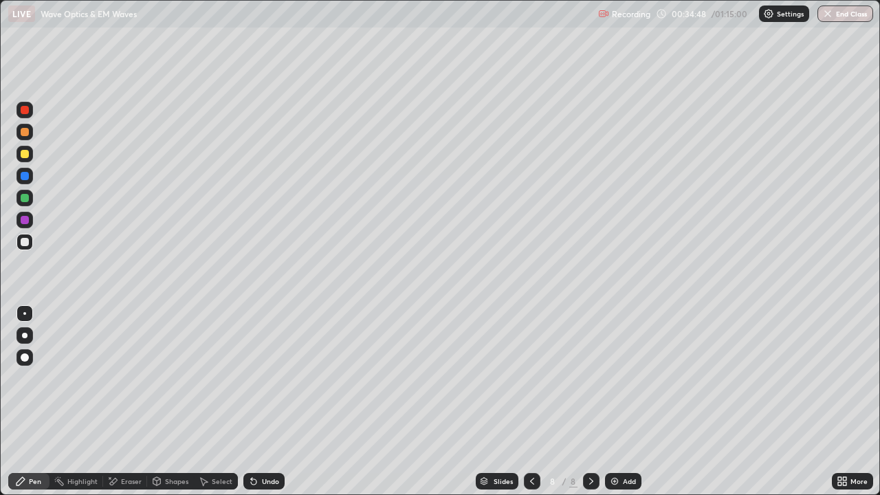
click at [251, 401] on icon at bounding box center [251, 478] width 1 height 1
click at [251, 401] on icon at bounding box center [253, 481] width 5 height 5
click at [25, 152] on div at bounding box center [25, 154] width 8 height 8
click at [243, 401] on div "Undo" at bounding box center [263, 481] width 41 height 16
click at [251, 401] on icon at bounding box center [251, 478] width 1 height 1
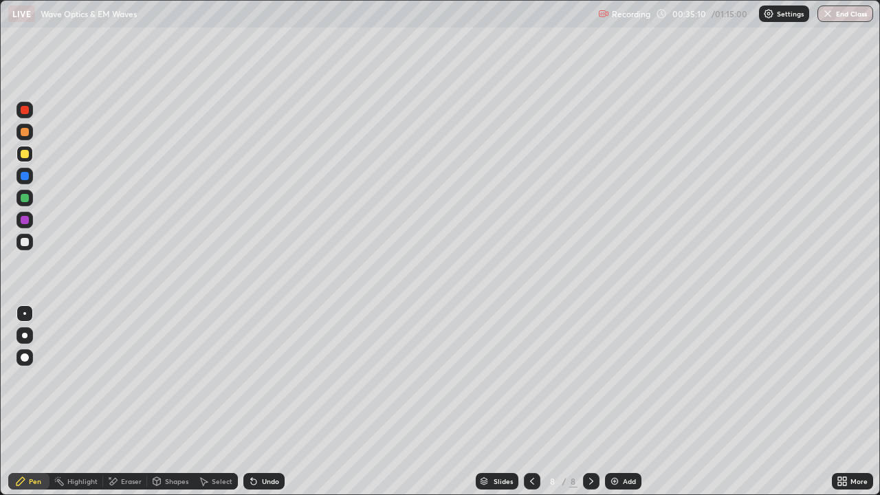
click at [246, 401] on div "Undo" at bounding box center [263, 481] width 41 height 16
click at [25, 358] on div at bounding box center [25, 357] width 8 height 8
click at [28, 242] on div at bounding box center [25, 242] width 8 height 8
click at [268, 401] on div "Undo" at bounding box center [263, 481] width 41 height 16
click at [25, 153] on div at bounding box center [25, 154] width 8 height 8
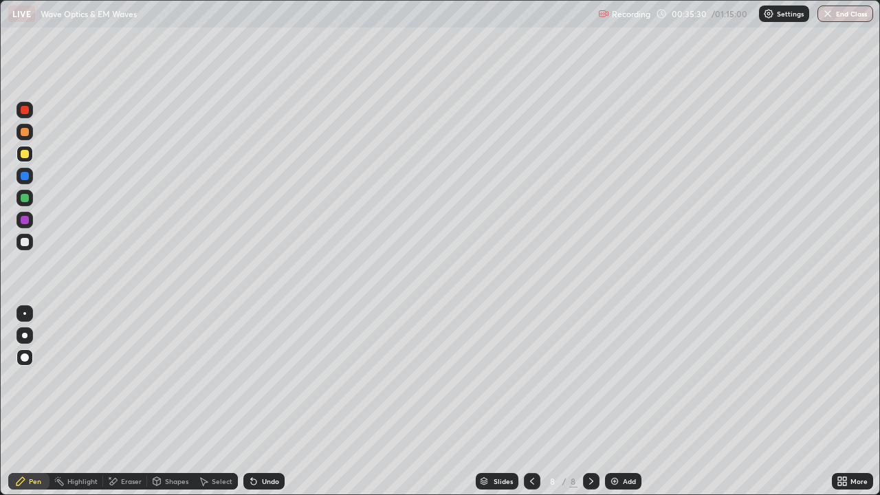
click at [25, 313] on div at bounding box center [24, 313] width 3 height 3
click at [24, 362] on div at bounding box center [24, 357] width 16 height 16
click at [25, 313] on div at bounding box center [24, 313] width 3 height 3
click at [128, 401] on div "Eraser" at bounding box center [125, 481] width 44 height 16
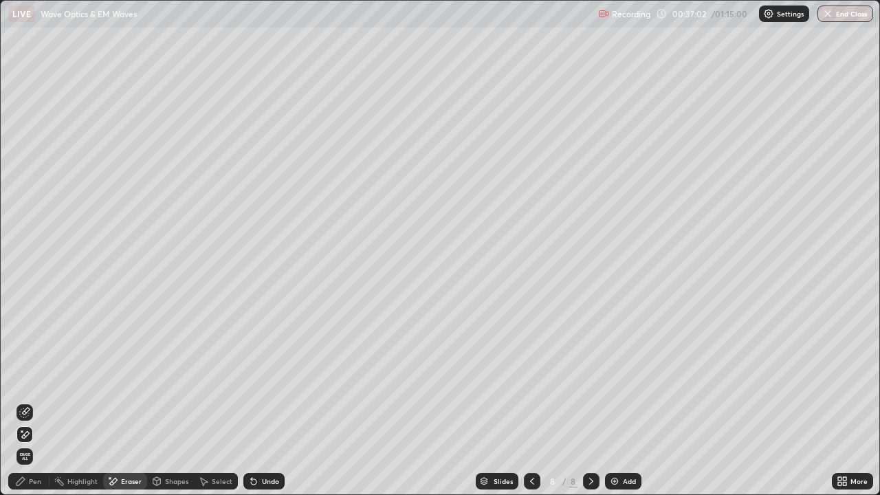
click at [24, 401] on icon at bounding box center [24, 412] width 11 height 11
click at [38, 401] on div "Pen" at bounding box center [35, 481] width 12 height 7
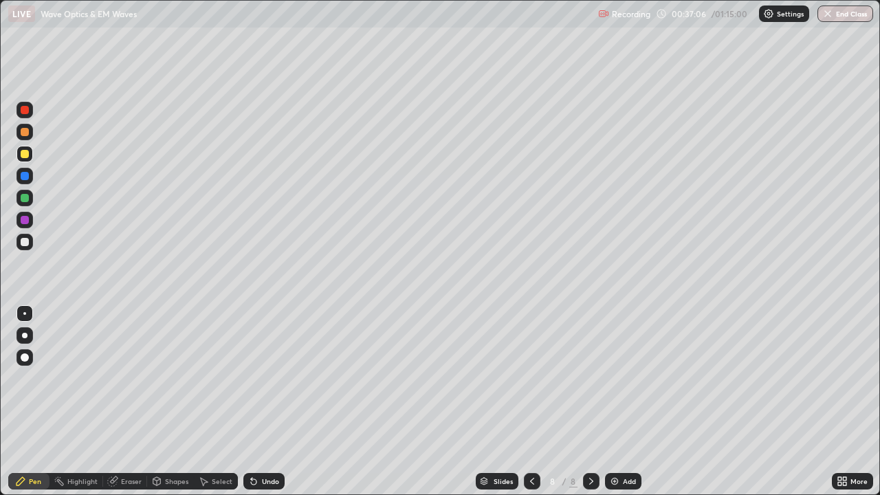
click at [25, 244] on div at bounding box center [25, 242] width 8 height 8
click at [28, 155] on div at bounding box center [25, 154] width 8 height 8
click at [23, 244] on div at bounding box center [25, 242] width 8 height 8
click at [120, 401] on div "Eraser" at bounding box center [125, 481] width 44 height 16
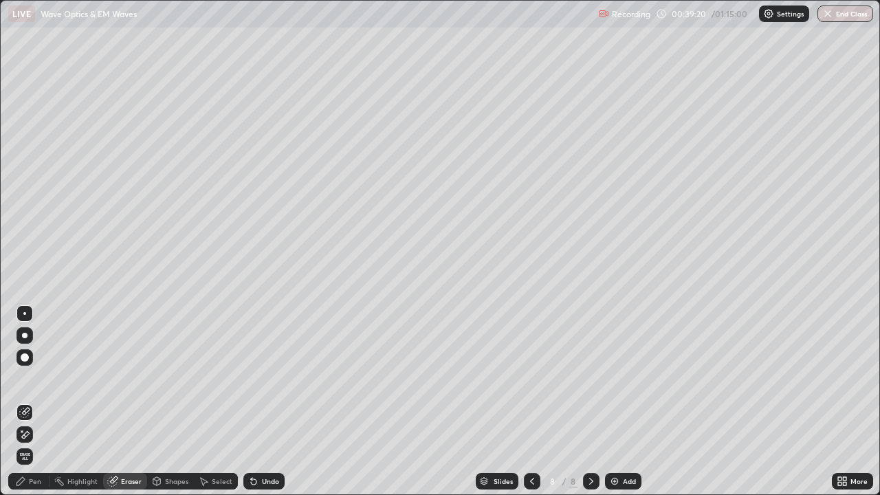
click at [32, 401] on div "Pen" at bounding box center [35, 481] width 12 height 7
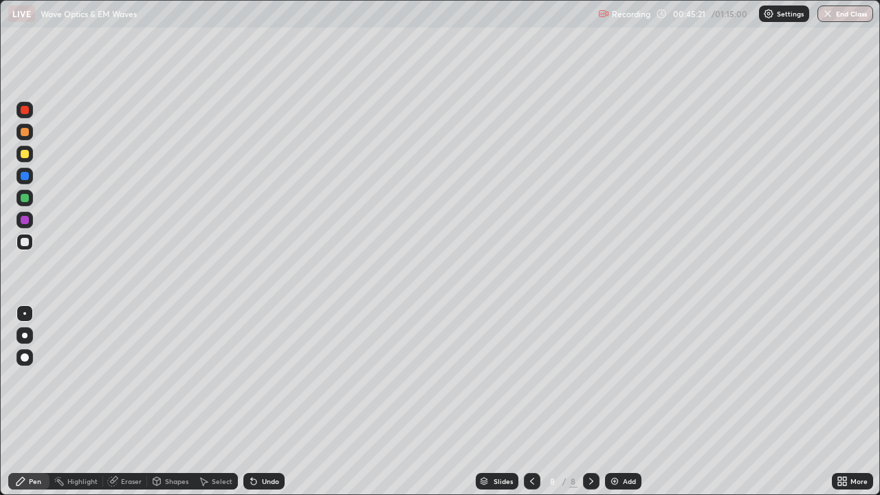
click at [619, 401] on img at bounding box center [614, 481] width 11 height 11
click at [22, 357] on div at bounding box center [25, 357] width 8 height 8
click at [22, 244] on div at bounding box center [25, 242] width 8 height 8
click at [25, 153] on div at bounding box center [25, 154] width 8 height 8
click at [23, 245] on div at bounding box center [25, 242] width 8 height 8
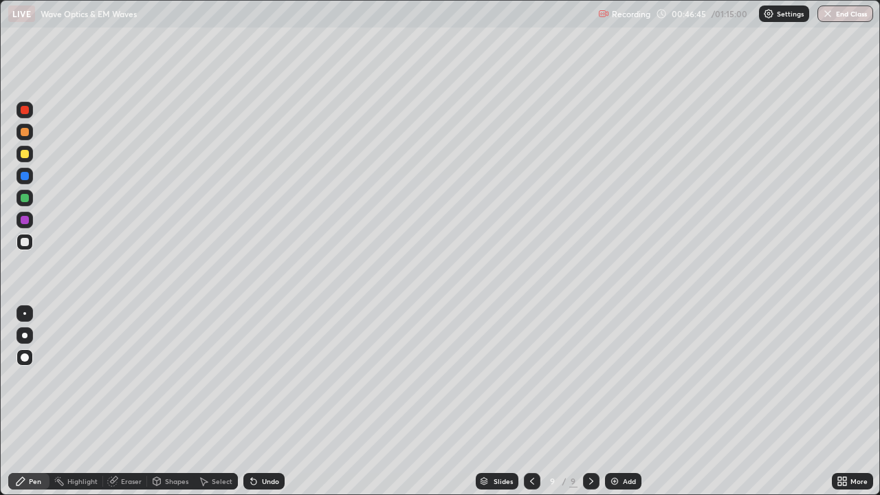
click at [25, 313] on div at bounding box center [24, 313] width 3 height 3
click at [269, 401] on div "Undo" at bounding box center [270, 481] width 17 height 7
click at [267, 401] on div "Undo" at bounding box center [270, 481] width 17 height 7
click at [24, 152] on div at bounding box center [25, 154] width 8 height 8
click at [18, 193] on div at bounding box center [24, 198] width 16 height 16
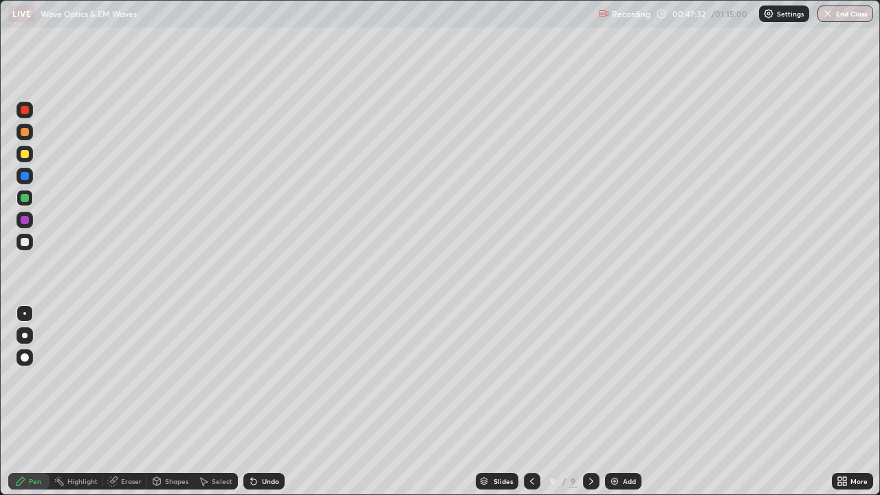
click at [23, 150] on div at bounding box center [25, 154] width 8 height 8
click at [25, 243] on div at bounding box center [25, 242] width 8 height 8
click at [31, 115] on div at bounding box center [24, 110] width 16 height 16
click at [19, 245] on div at bounding box center [24, 242] width 16 height 16
click at [24, 153] on div at bounding box center [25, 154] width 8 height 8
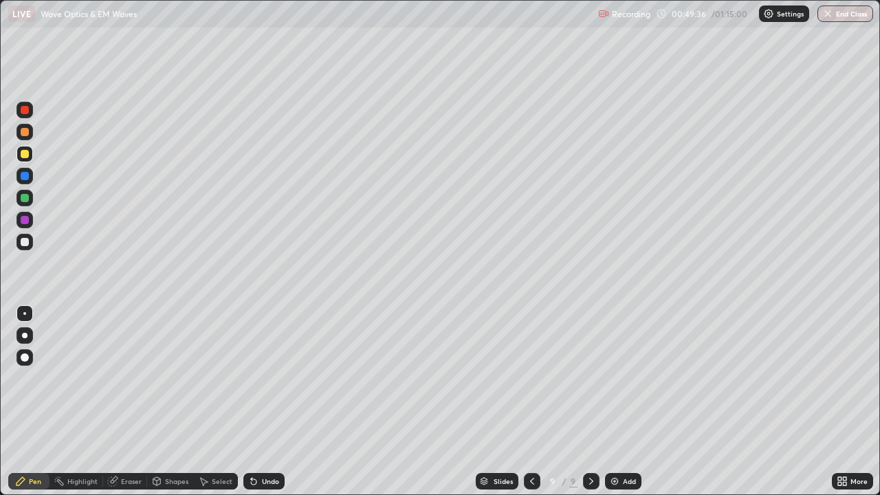
click at [25, 245] on div at bounding box center [25, 242] width 8 height 8
click at [25, 156] on div at bounding box center [25, 154] width 8 height 8
click at [30, 242] on div at bounding box center [24, 242] width 16 height 16
click at [24, 222] on div at bounding box center [25, 220] width 8 height 8
click at [267, 401] on div "Undo" at bounding box center [270, 481] width 17 height 7
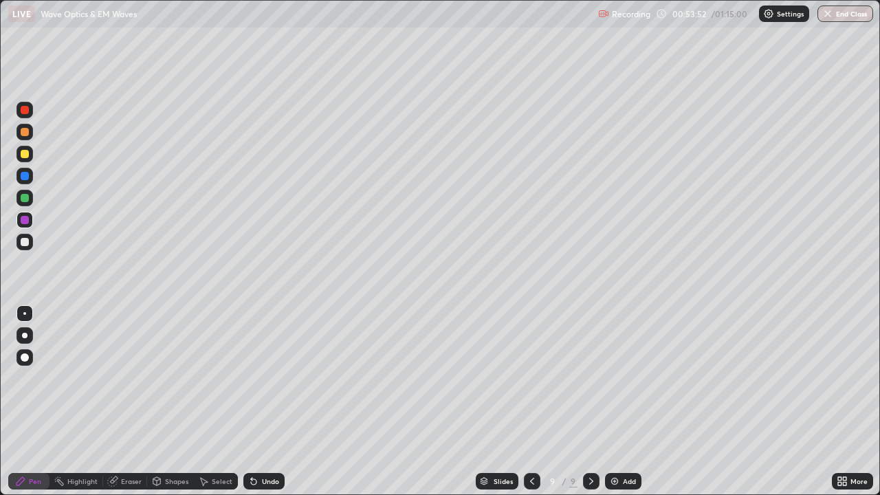
click at [256, 401] on icon at bounding box center [253, 481] width 11 height 11
click at [263, 401] on div "Undo" at bounding box center [270, 481] width 17 height 7
click at [616, 401] on img at bounding box center [614, 481] width 11 height 11
click at [25, 335] on div at bounding box center [24, 335] width 5 height 5
click at [31, 154] on div at bounding box center [24, 154] width 16 height 16
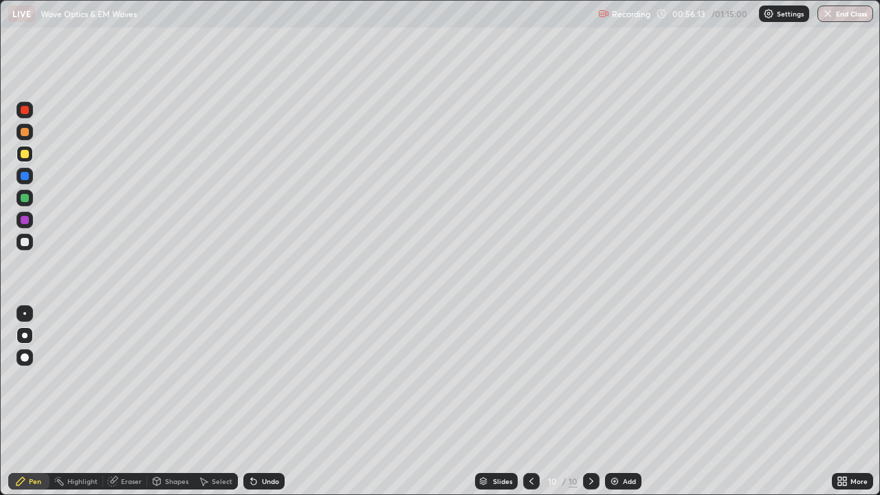
click at [25, 242] on div at bounding box center [25, 242] width 8 height 8
click at [25, 313] on div at bounding box center [24, 313] width 3 height 3
click at [267, 401] on div "Undo" at bounding box center [263, 481] width 41 height 16
click at [263, 401] on div "Undo" at bounding box center [263, 481] width 41 height 16
click at [263, 401] on div "Undo" at bounding box center [270, 481] width 17 height 7
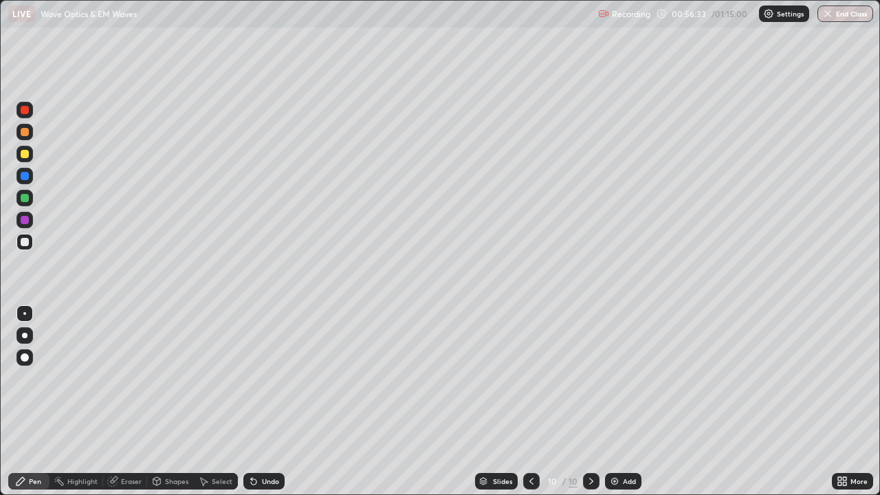
click at [263, 401] on div "Undo" at bounding box center [270, 481] width 17 height 7
click at [25, 176] on div at bounding box center [25, 176] width 8 height 8
click at [28, 156] on div at bounding box center [25, 154] width 8 height 8
click at [23, 242] on div at bounding box center [25, 242] width 8 height 8
click at [22, 217] on div at bounding box center [25, 220] width 8 height 8
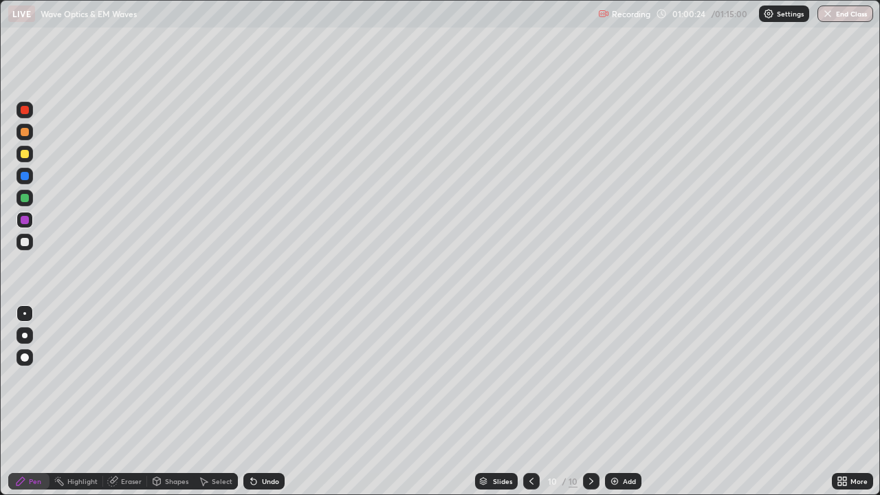
click at [111, 401] on div "Eraser" at bounding box center [125, 481] width 44 height 16
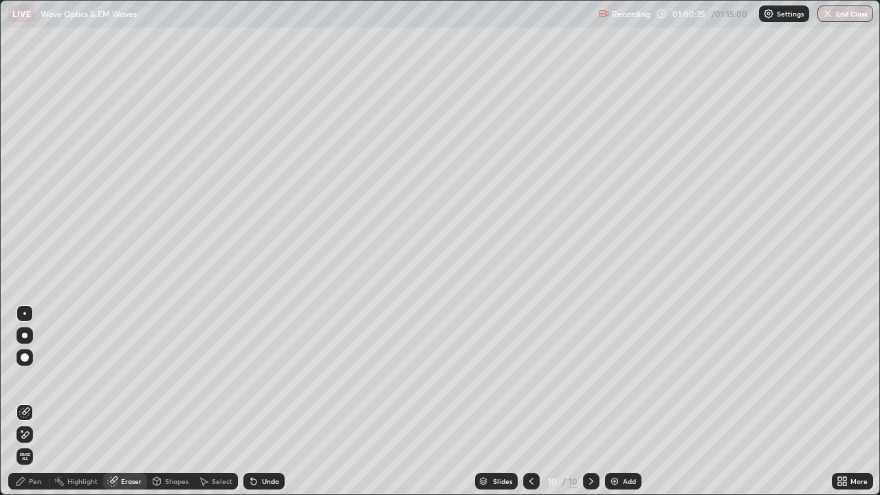
click at [25, 401] on icon at bounding box center [26, 434] width 8 height 7
click at [25, 401] on icon at bounding box center [20, 481] width 11 height 11
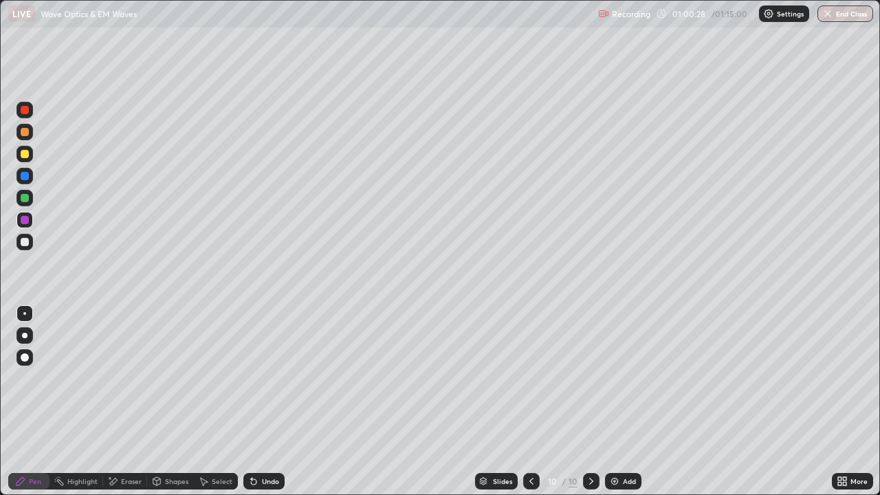
click at [27, 243] on div at bounding box center [25, 242] width 8 height 8
click at [618, 401] on img at bounding box center [614, 481] width 11 height 11
click at [27, 245] on div at bounding box center [24, 242] width 16 height 16
click at [25, 154] on div at bounding box center [25, 154] width 8 height 8
click at [24, 217] on div at bounding box center [25, 220] width 8 height 8
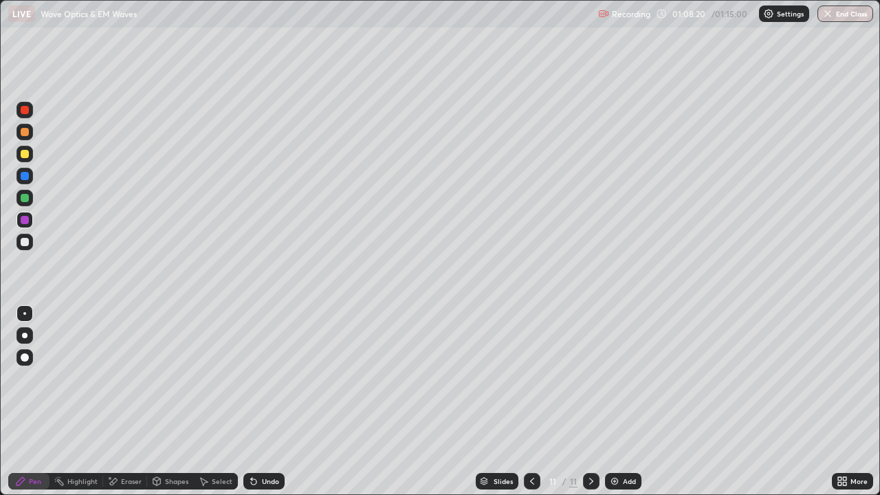
click at [30, 152] on div at bounding box center [24, 154] width 16 height 16
click at [228, 401] on div "Select" at bounding box center [222, 481] width 21 height 7
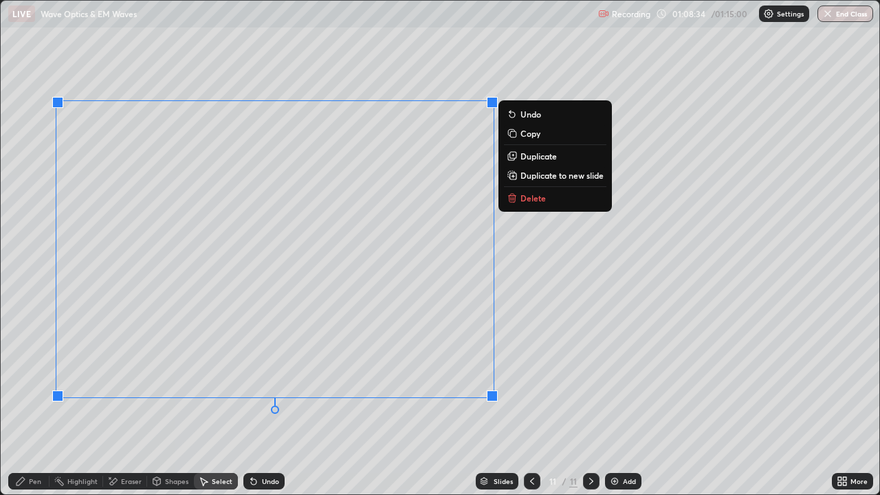
click at [527, 176] on p "Duplicate to new slide" at bounding box center [561, 175] width 83 height 11
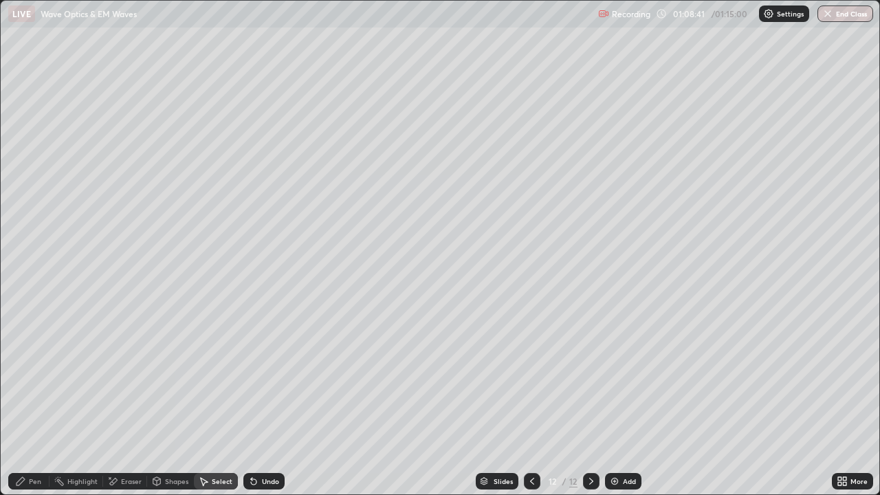
click at [40, 401] on div "Pen" at bounding box center [35, 481] width 12 height 7
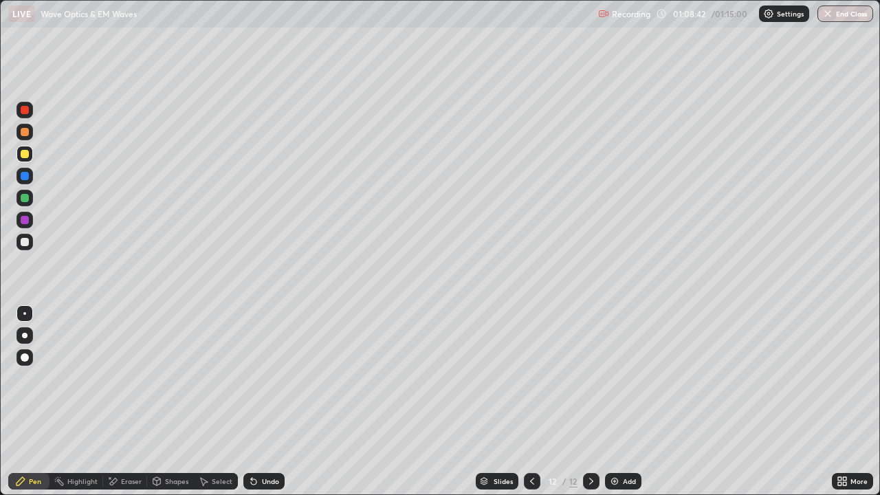
click at [25, 243] on div at bounding box center [25, 242] width 8 height 8
click at [23, 197] on div at bounding box center [25, 198] width 8 height 8
click at [845, 20] on button "End Class" at bounding box center [846, 13] width 54 height 16
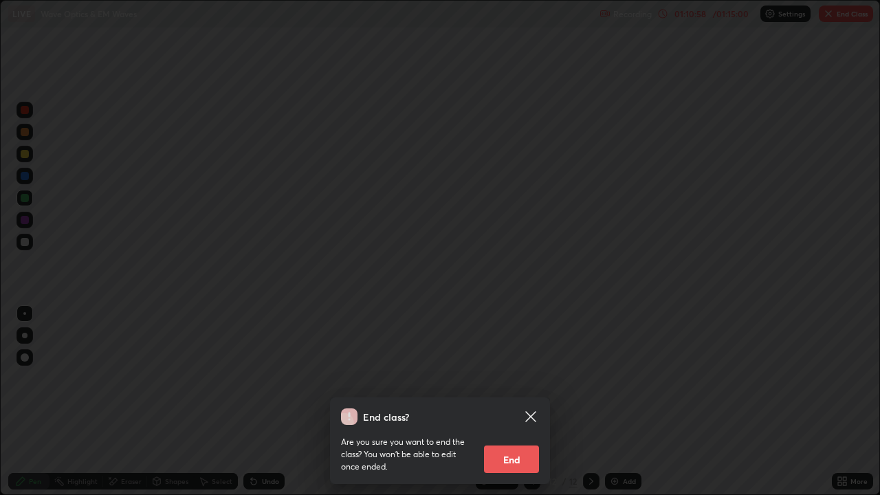
click at [534, 401] on button "End" at bounding box center [511, 458] width 55 height 27
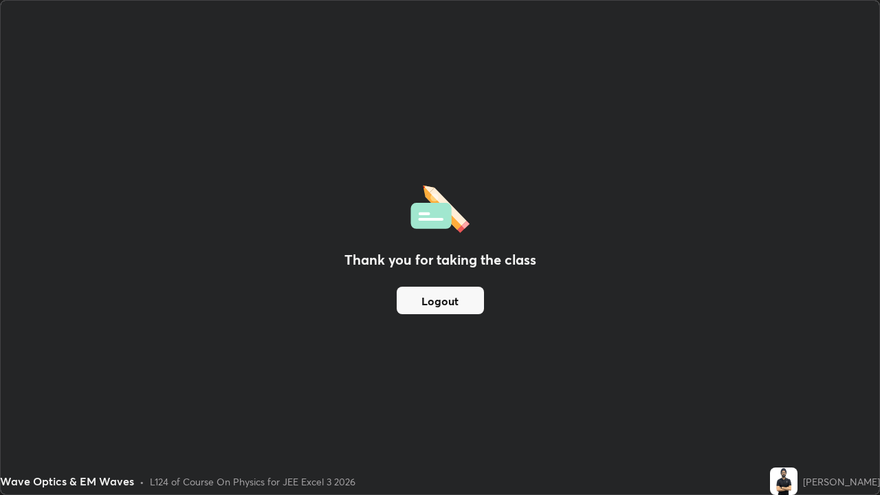
click at [451, 309] on button "Logout" at bounding box center [440, 300] width 87 height 27
